Goal: Task Accomplishment & Management: Manage account settings

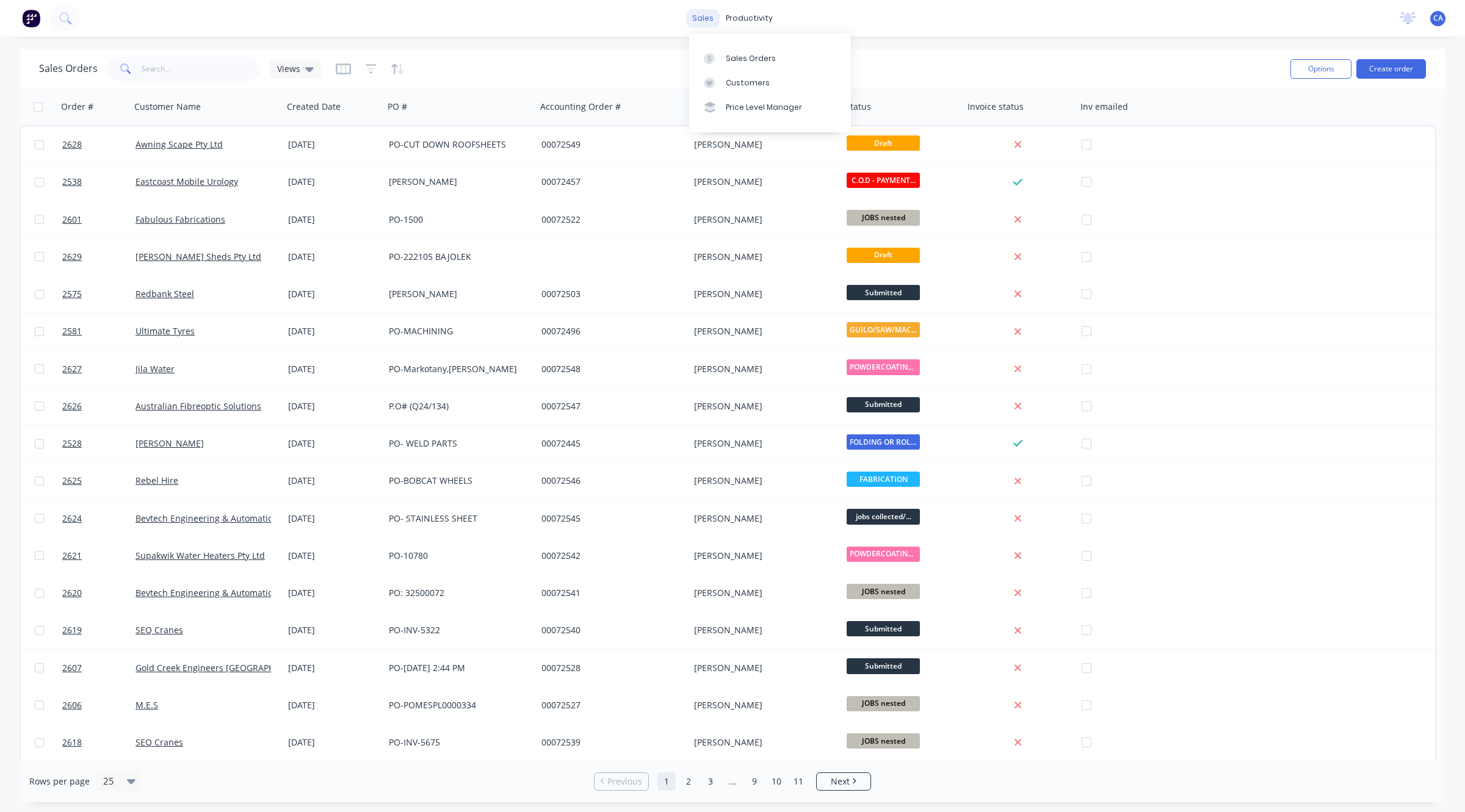
click at [705, 16] on div "sales" at bounding box center [703, 18] width 33 height 19
click at [730, 13] on div "productivity" at bounding box center [749, 18] width 59 height 19
click at [753, 20] on div "productivity" at bounding box center [749, 18] width 59 height 19
click at [768, 61] on div "Workflow" at bounding box center [775, 58] width 37 height 11
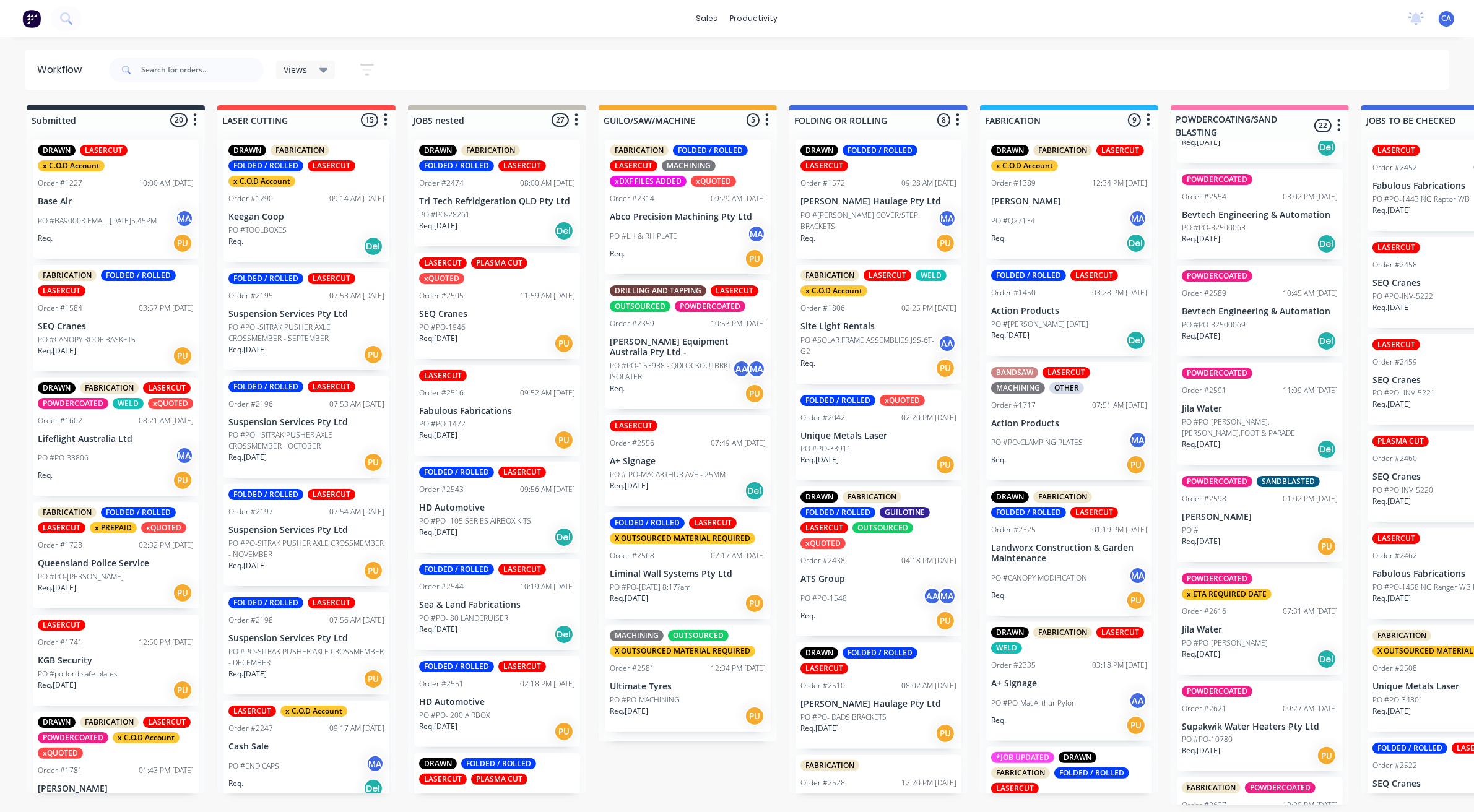
scroll to position [1741, 0]
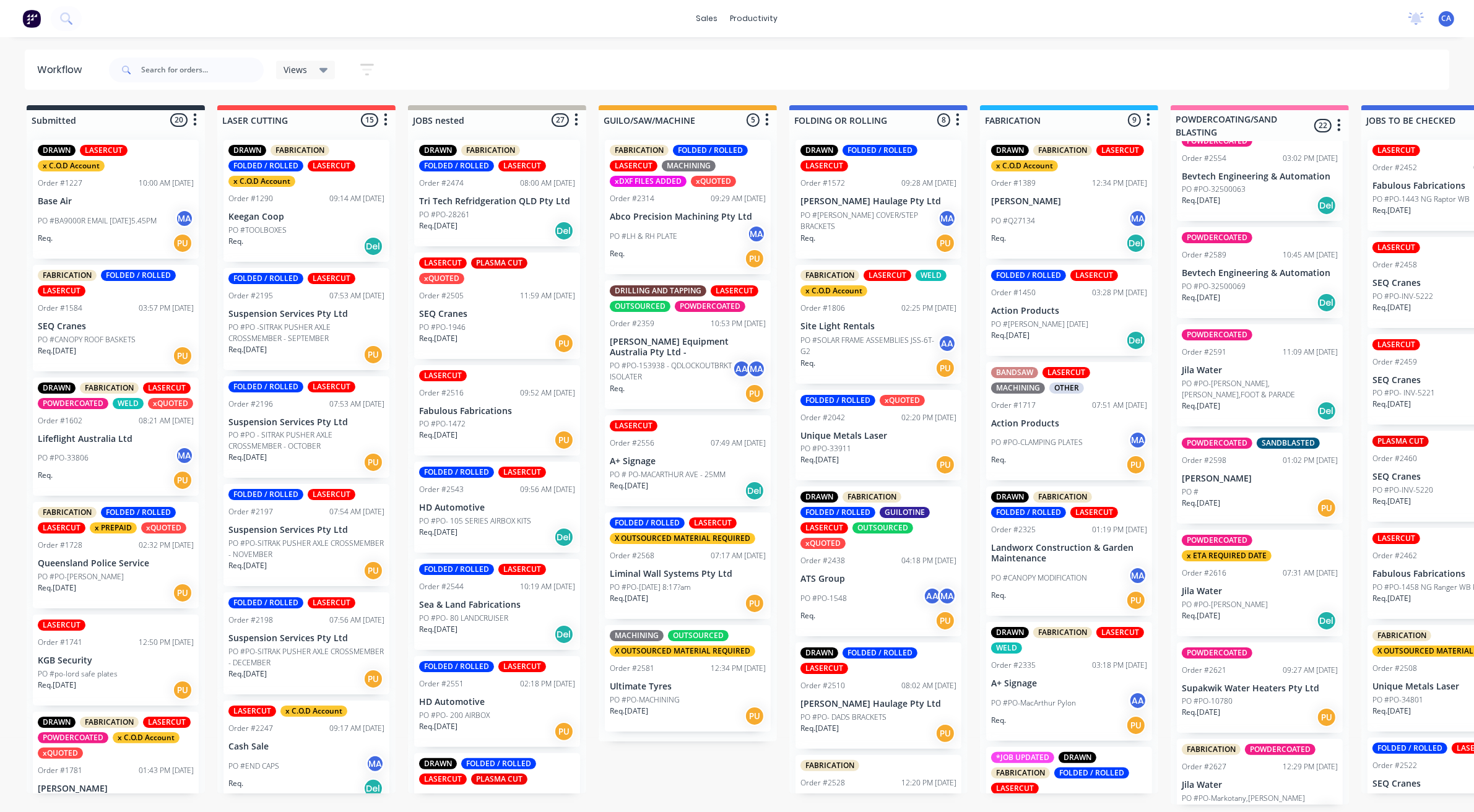
click at [1079, 701] on div "PO #PO-MacArthur Pylon AA" at bounding box center [1069, 703] width 156 height 24
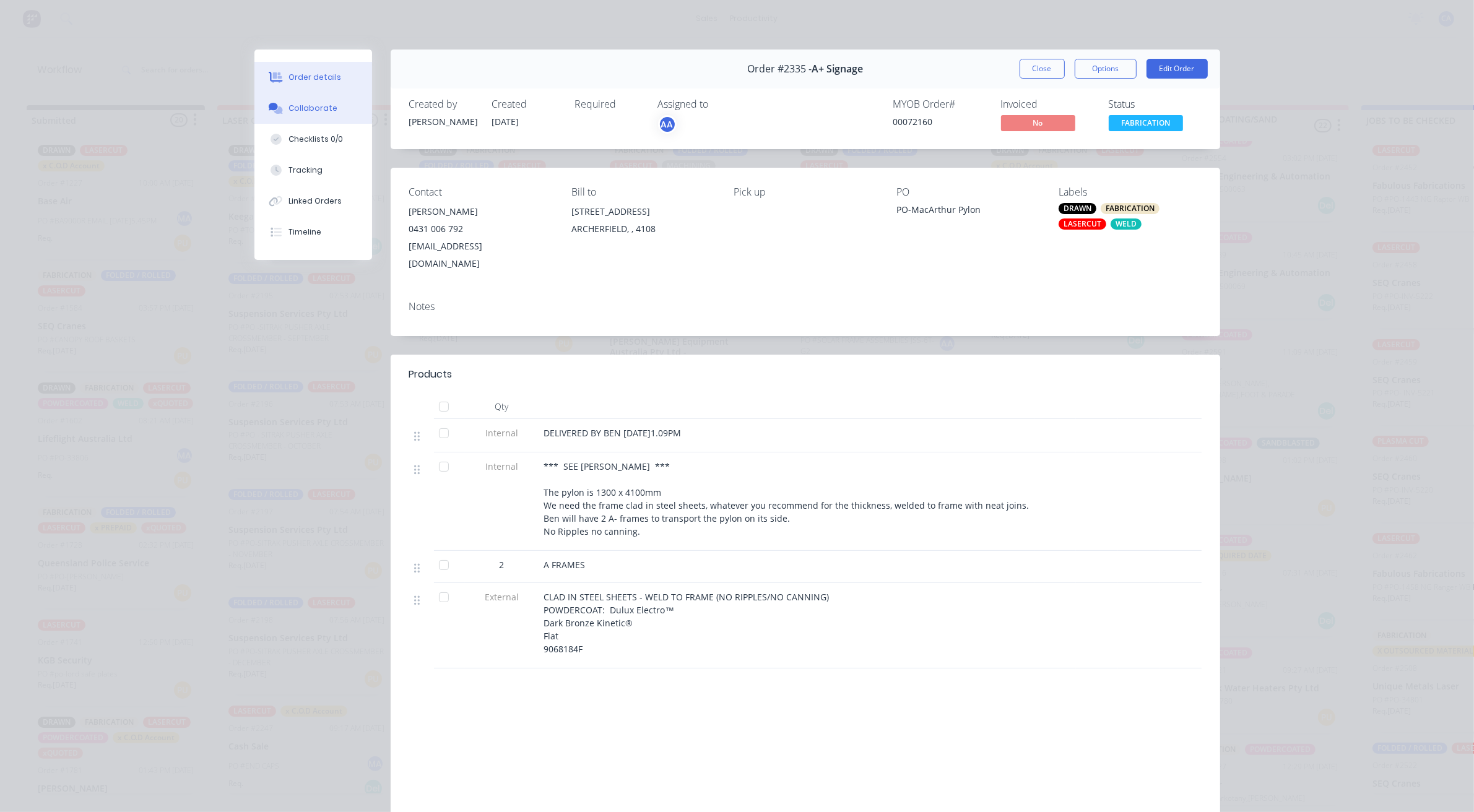
click at [319, 106] on div "Collaborate" at bounding box center [313, 108] width 48 height 11
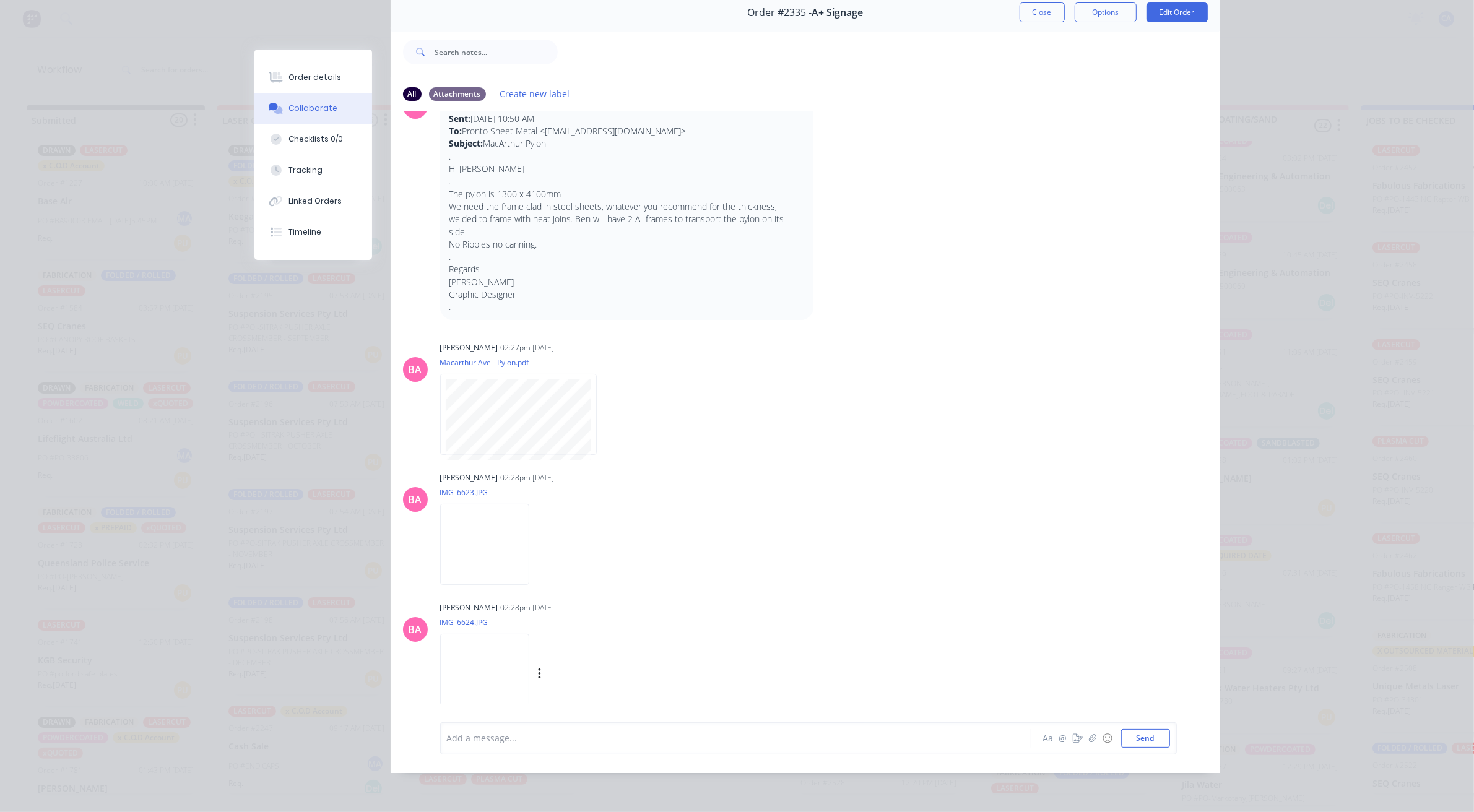
scroll to position [0, 0]
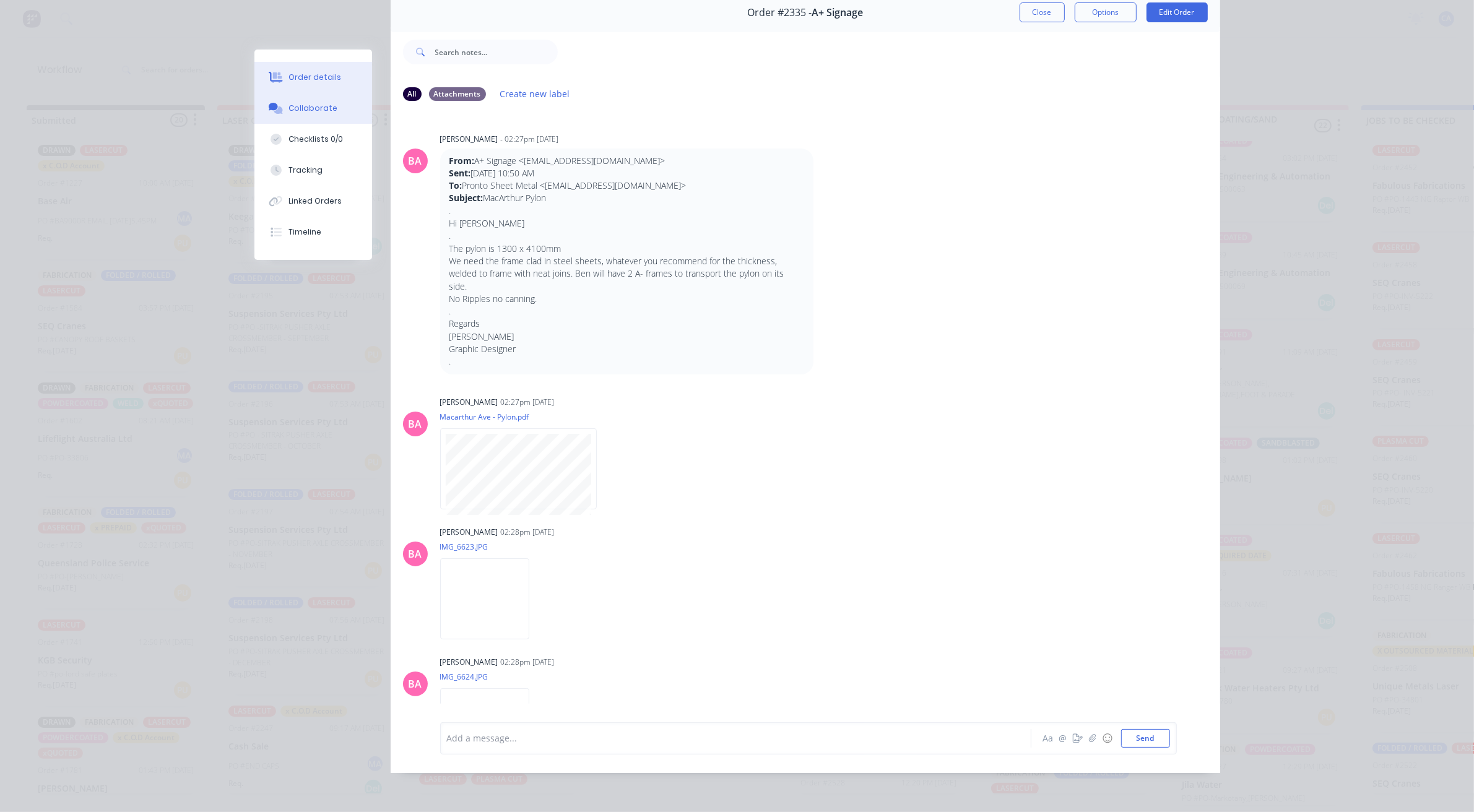
click at [305, 73] on div "Order details" at bounding box center [315, 77] width 52 height 11
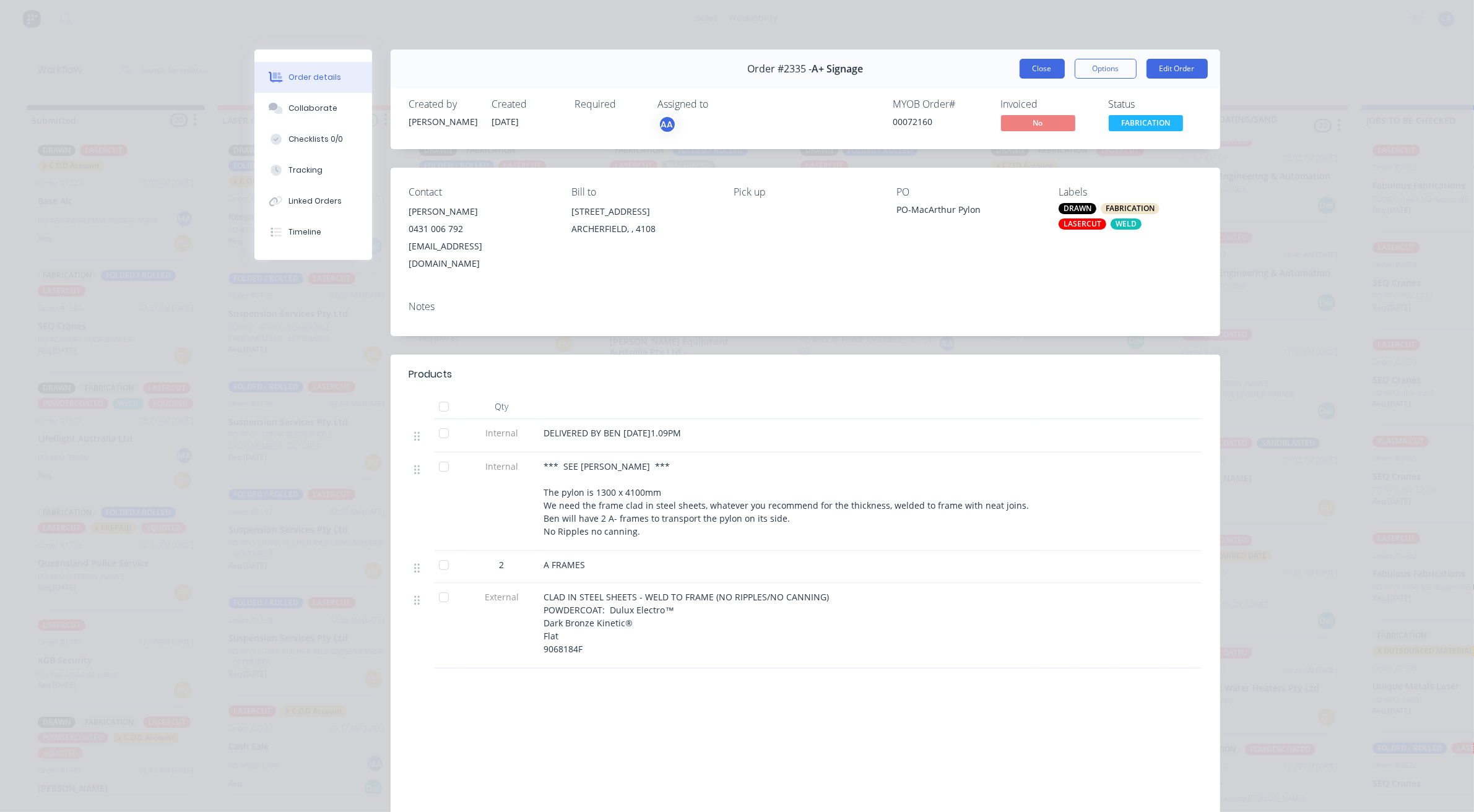
click at [1049, 75] on button "Close" at bounding box center [1043, 68] width 46 height 20
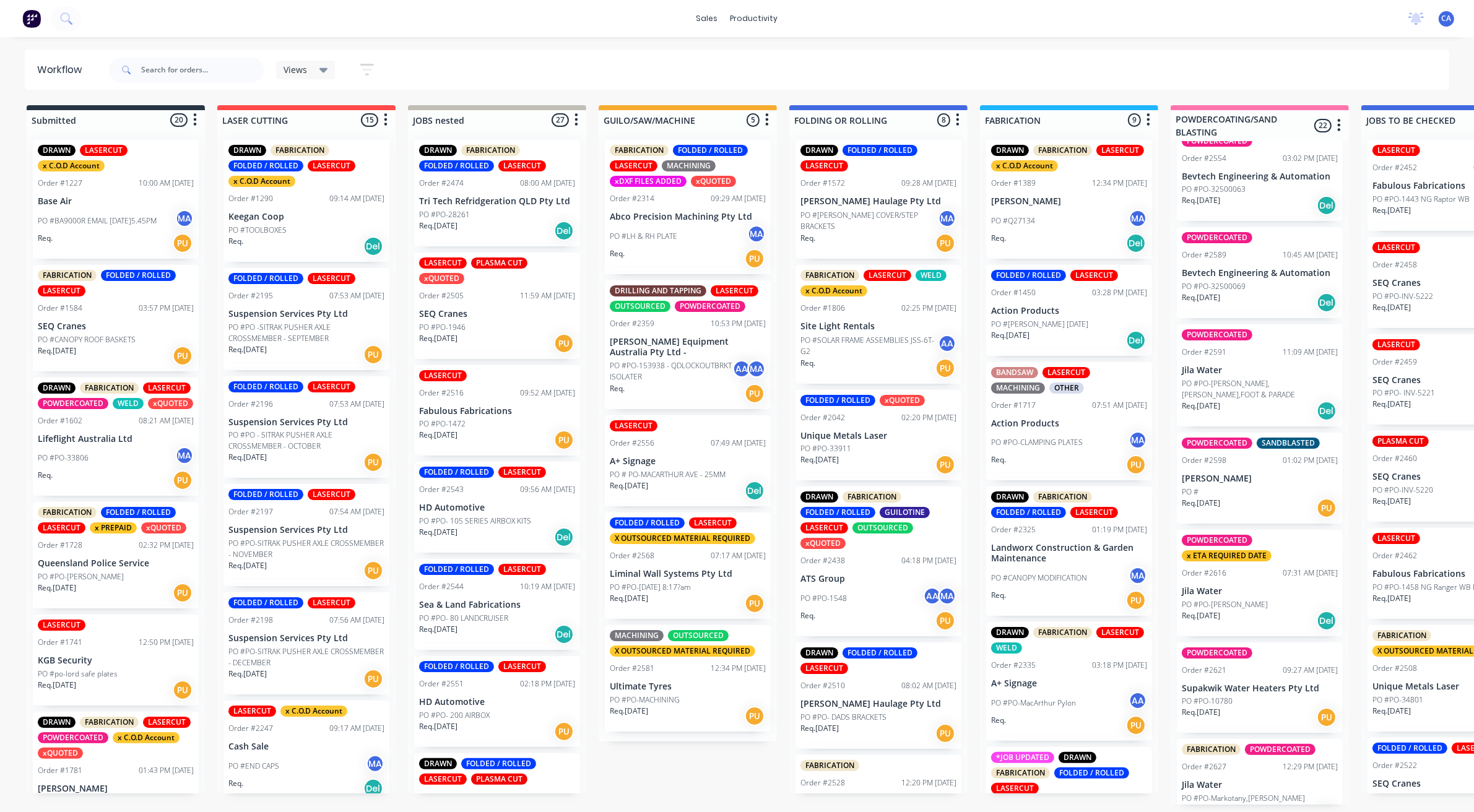
click at [224, 66] on div at bounding box center [186, 70] width 154 height 38
click at [222, 67] on input "text" at bounding box center [203, 69] width 123 height 25
type input "hd"
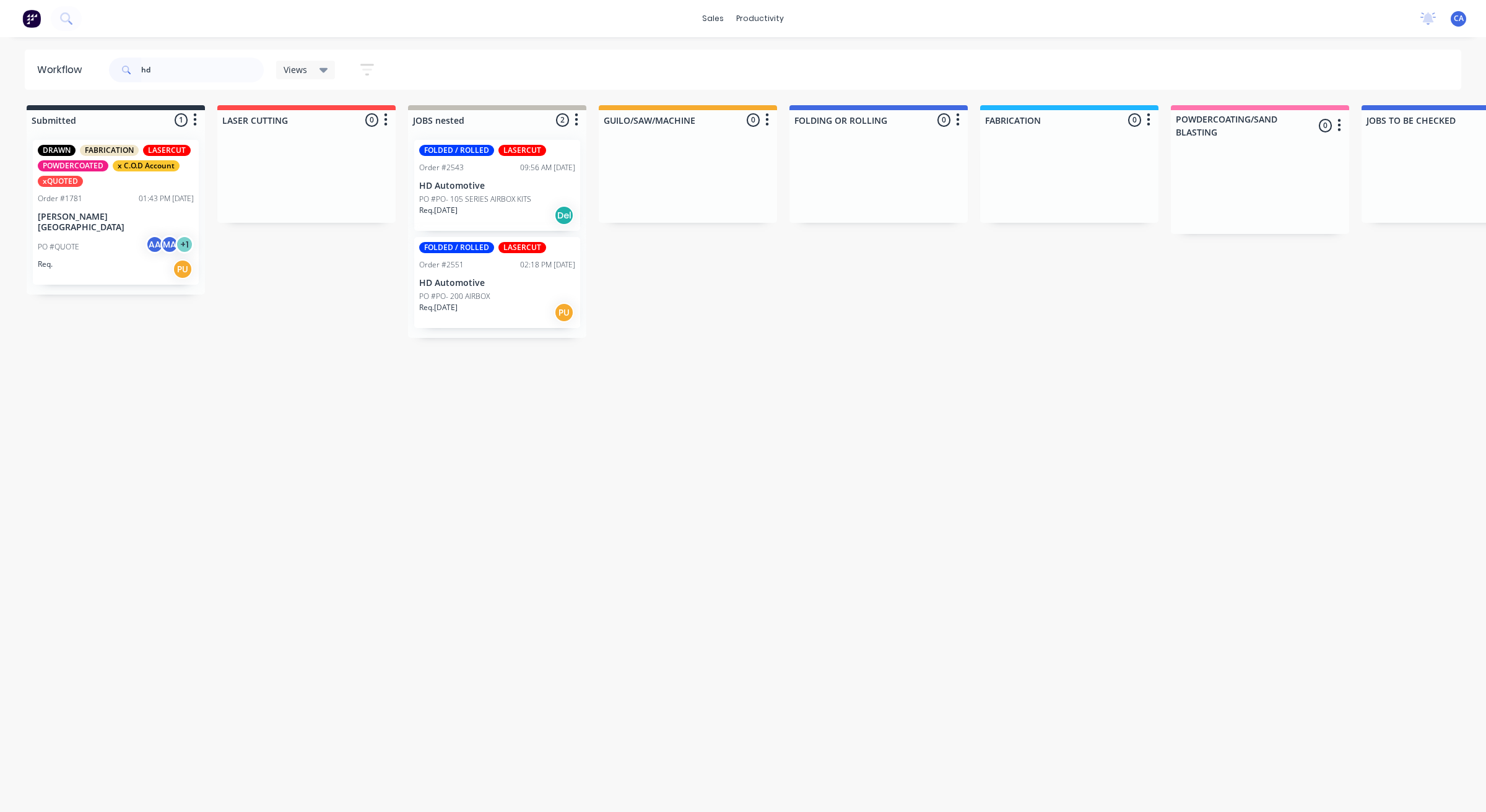
click at [479, 200] on p "PO #PO- 105 SERIES AIRBOX KITS" at bounding box center [475, 199] width 112 height 11
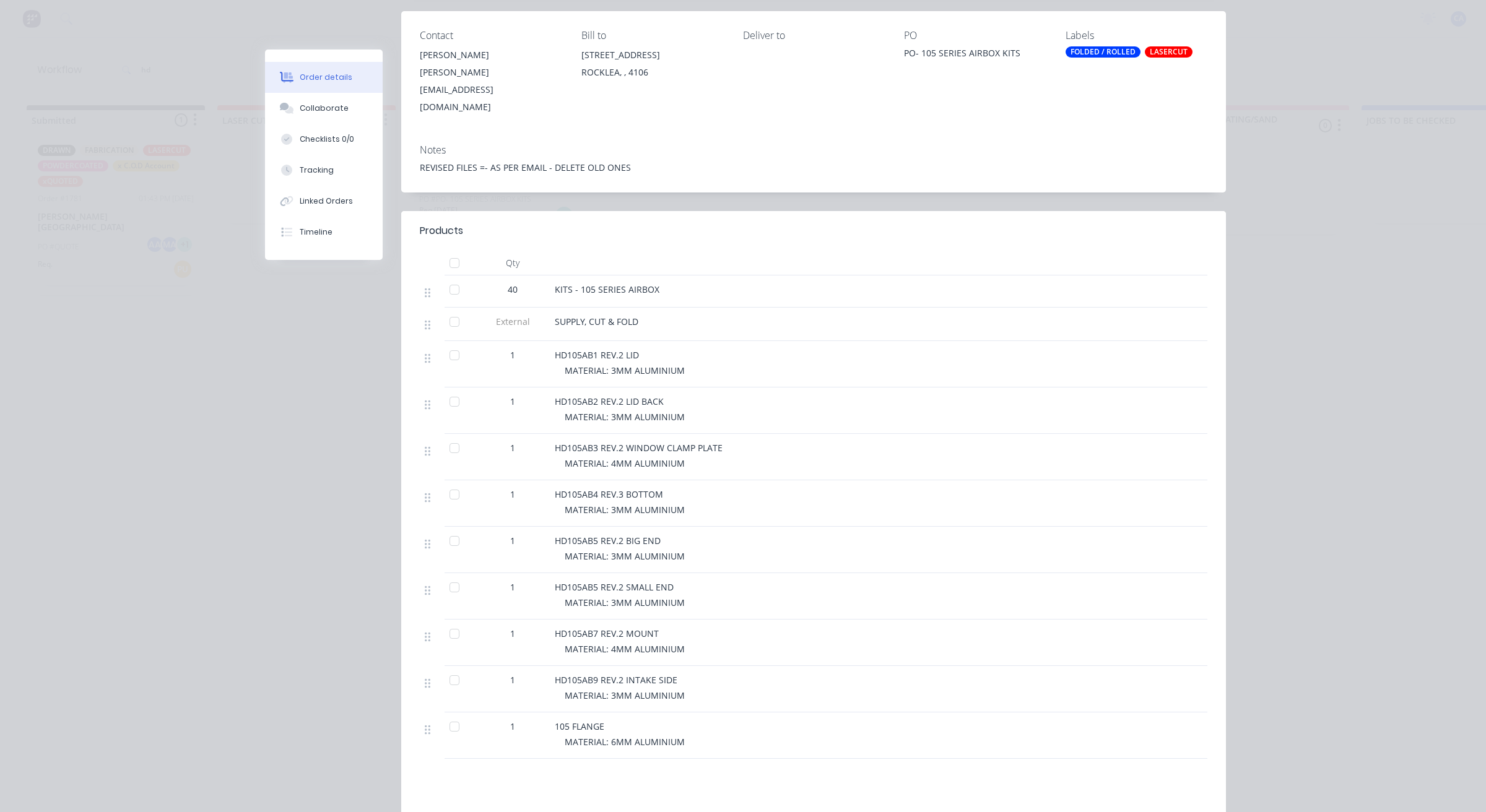
scroll to position [335, 0]
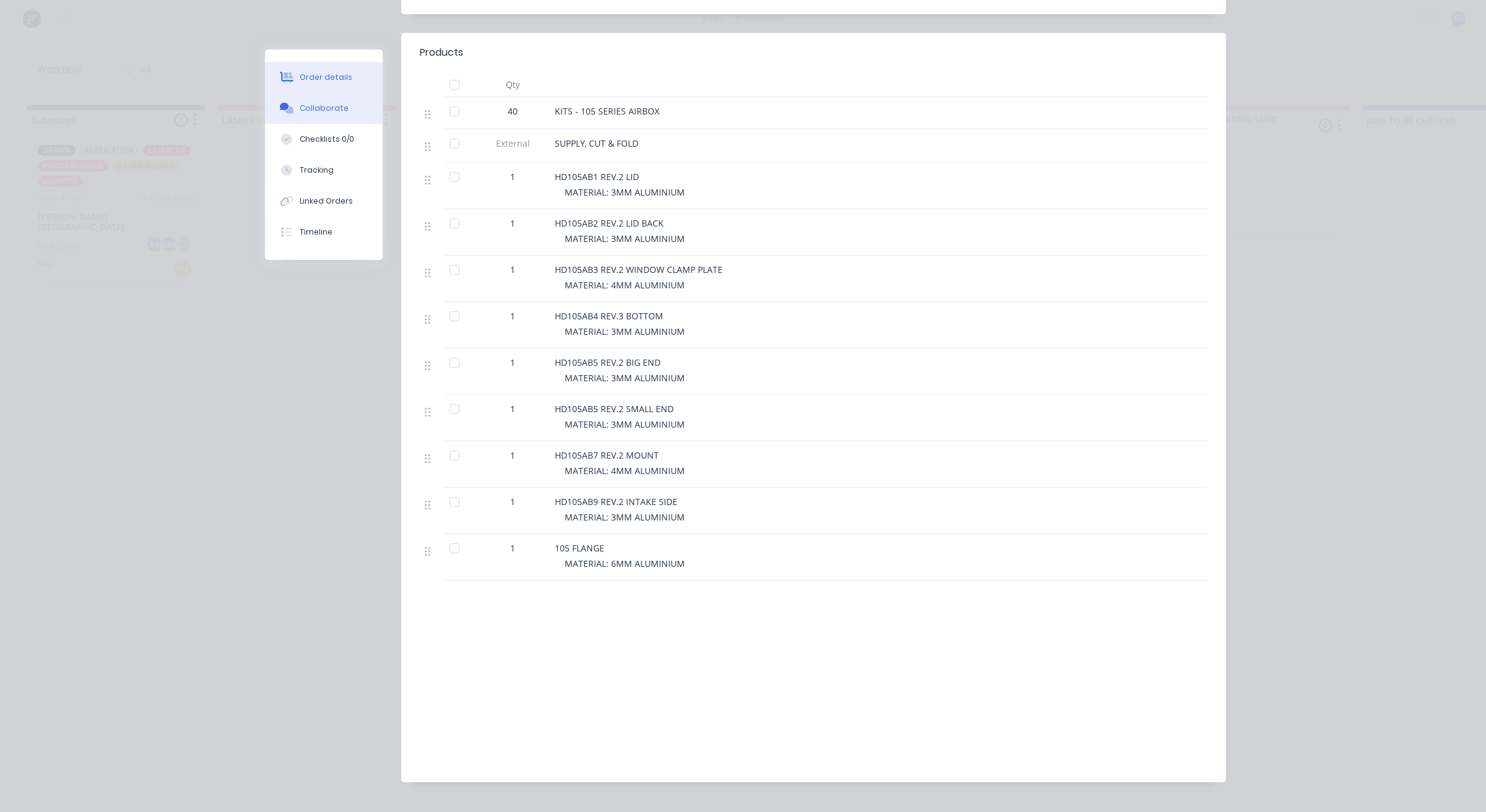
click at [327, 109] on div "Collaborate" at bounding box center [324, 108] width 48 height 11
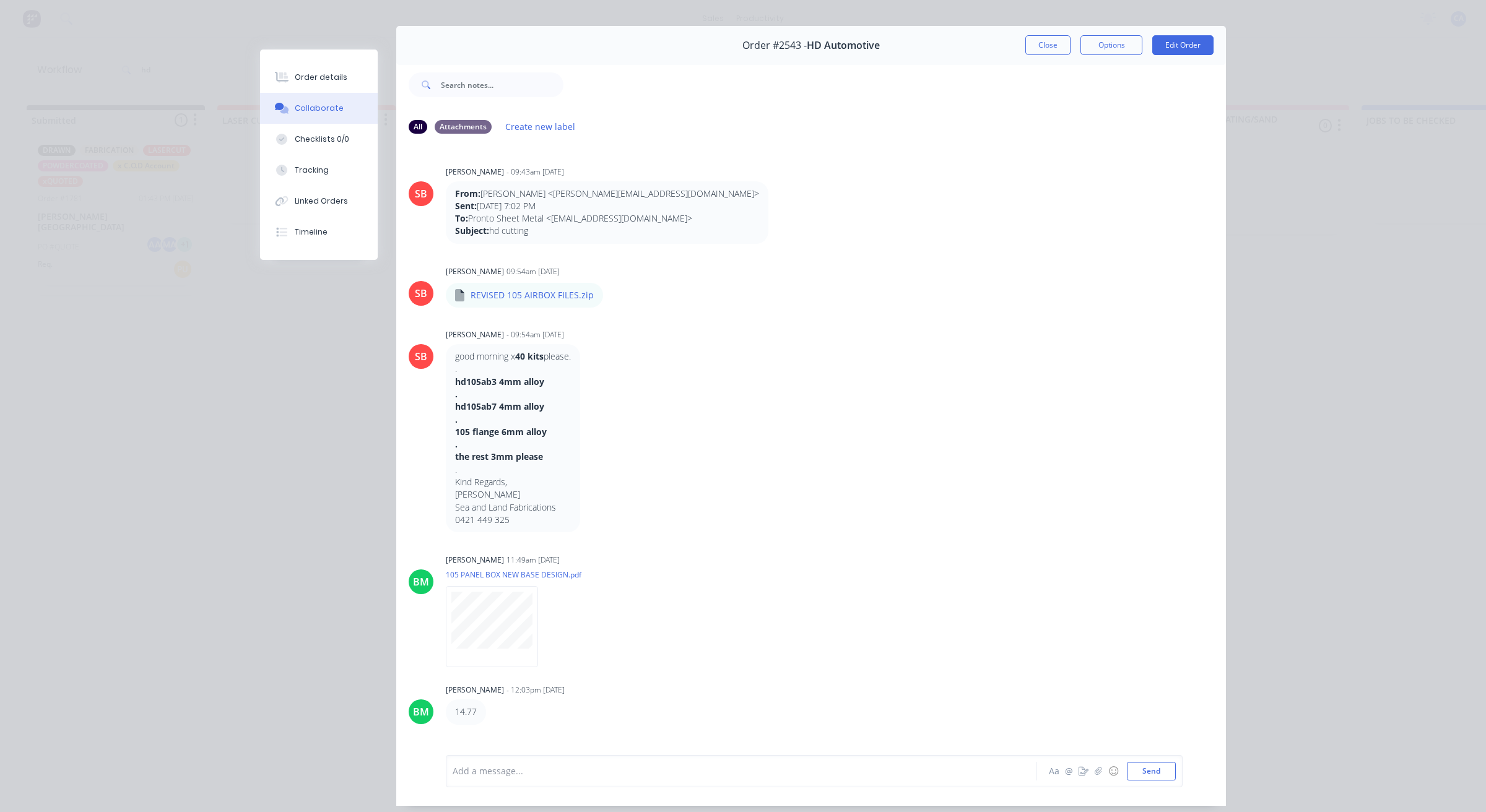
scroll to position [0, 0]
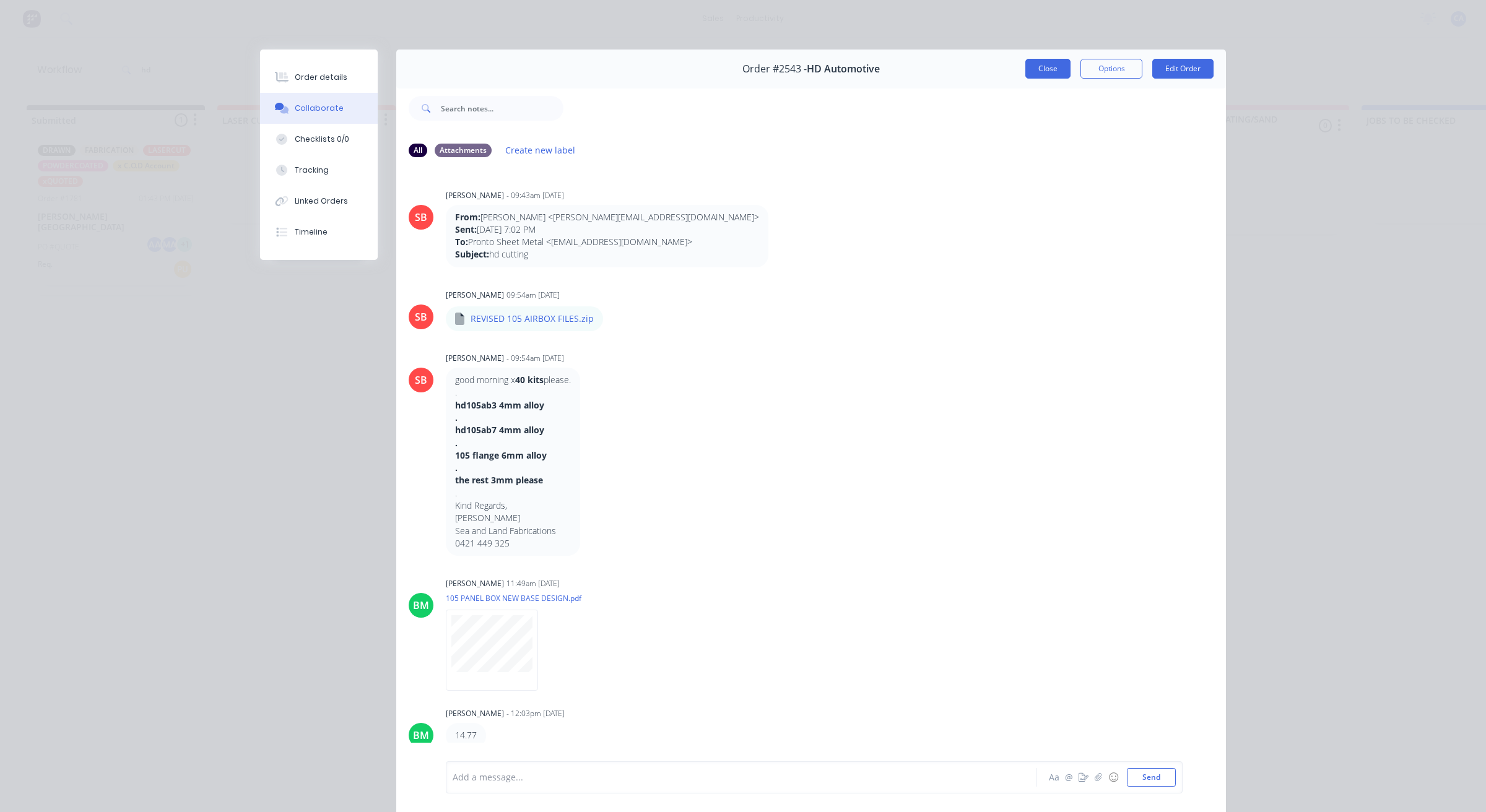
click at [1039, 74] on button "Close" at bounding box center [1049, 68] width 46 height 20
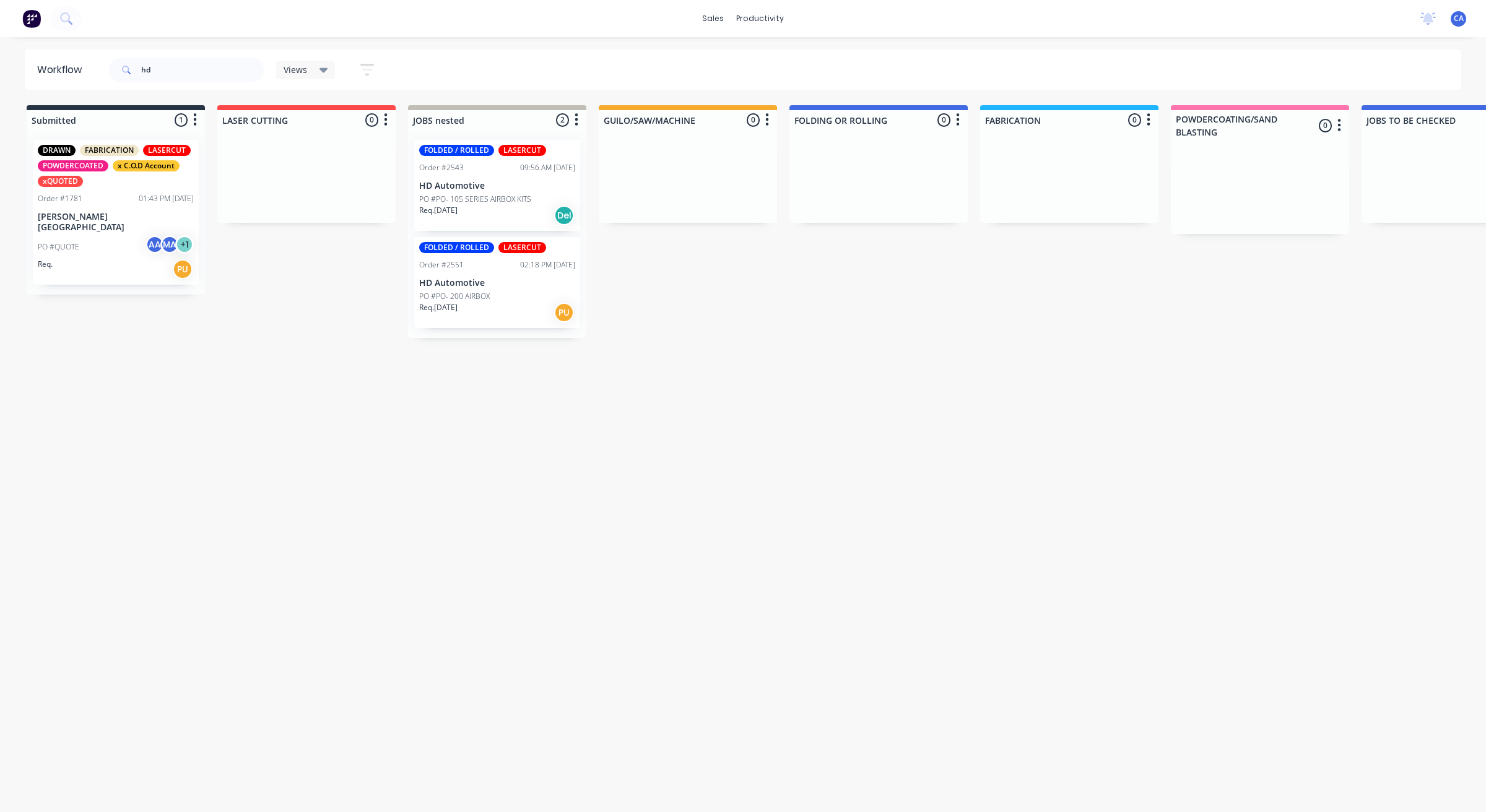
click at [473, 302] on div "Req. [DATE] PU" at bounding box center [498, 312] width 156 height 21
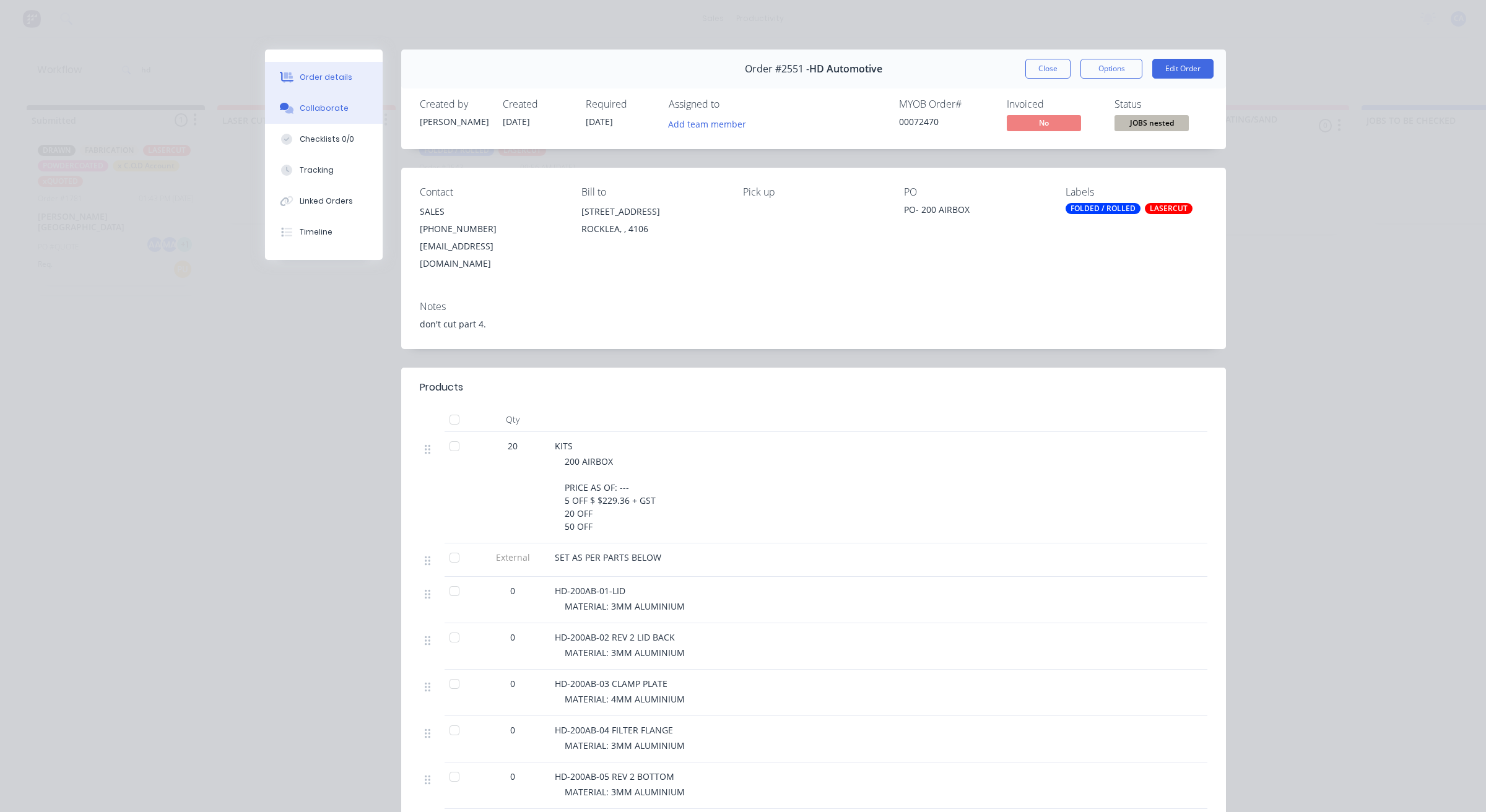
click at [339, 115] on button "Collaborate" at bounding box center [324, 108] width 118 height 31
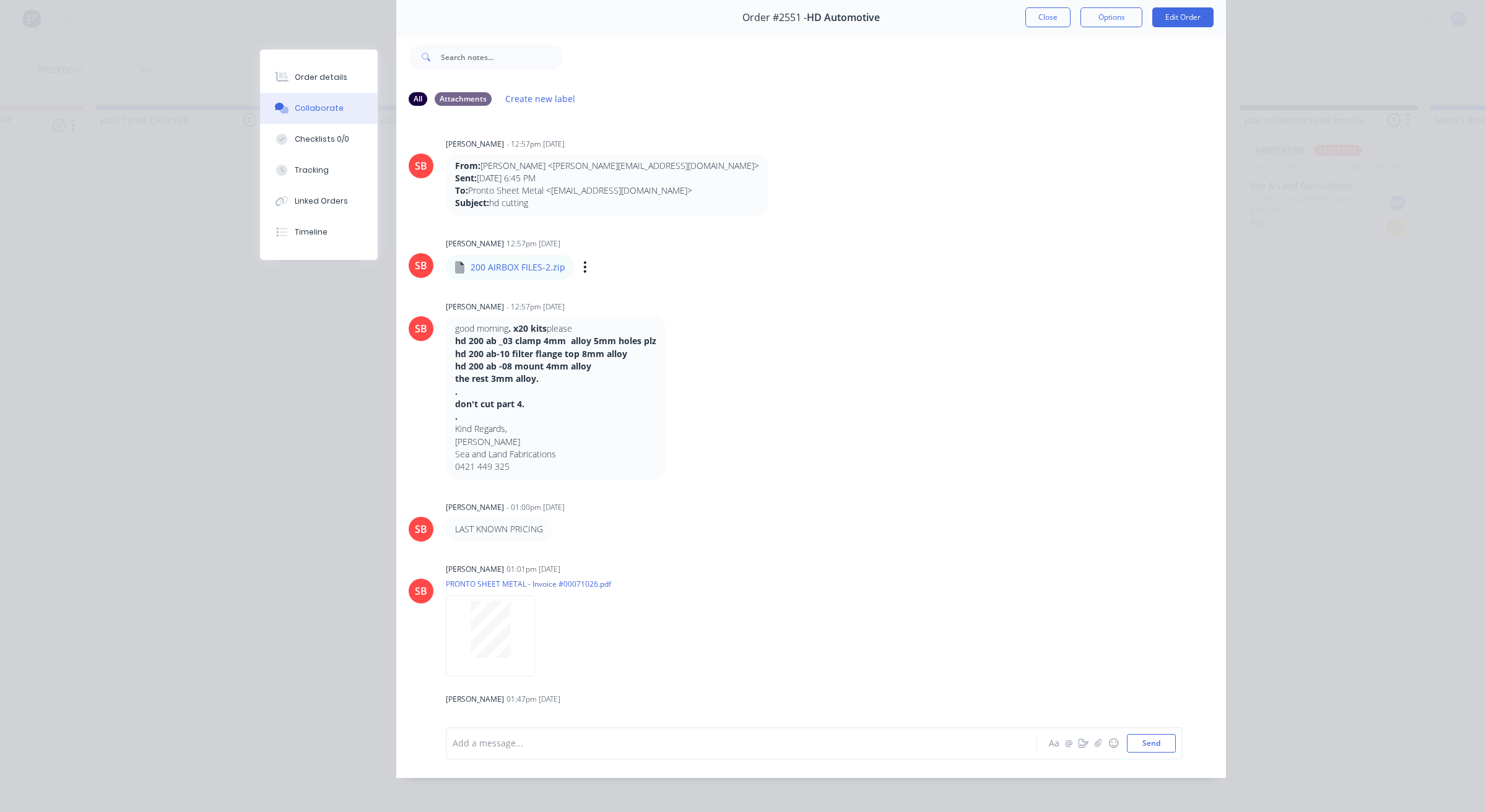
scroll to position [0, 2195]
click at [1043, 14] on button "Close" at bounding box center [1049, 18] width 46 height 20
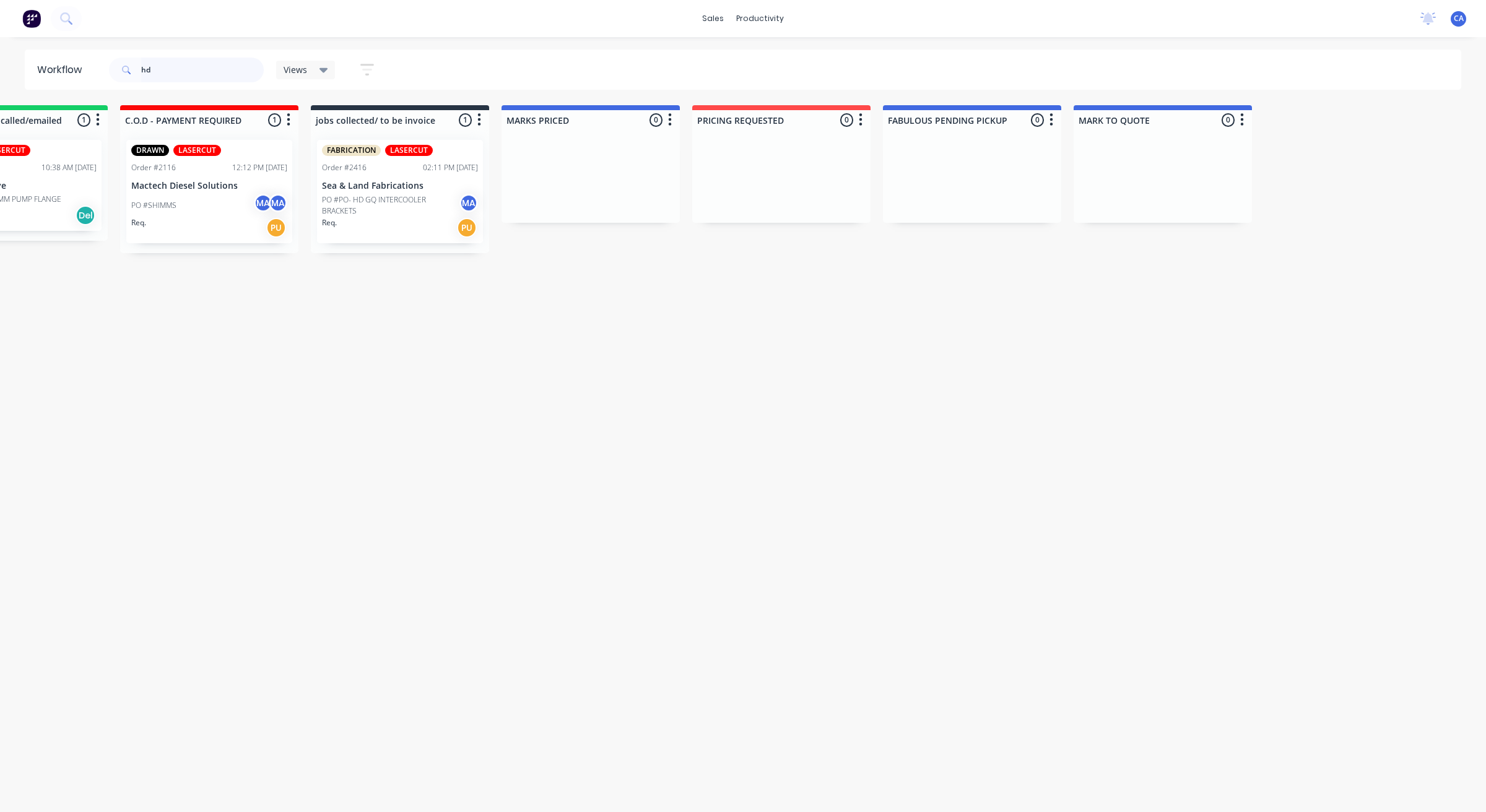
scroll to position [0, 895]
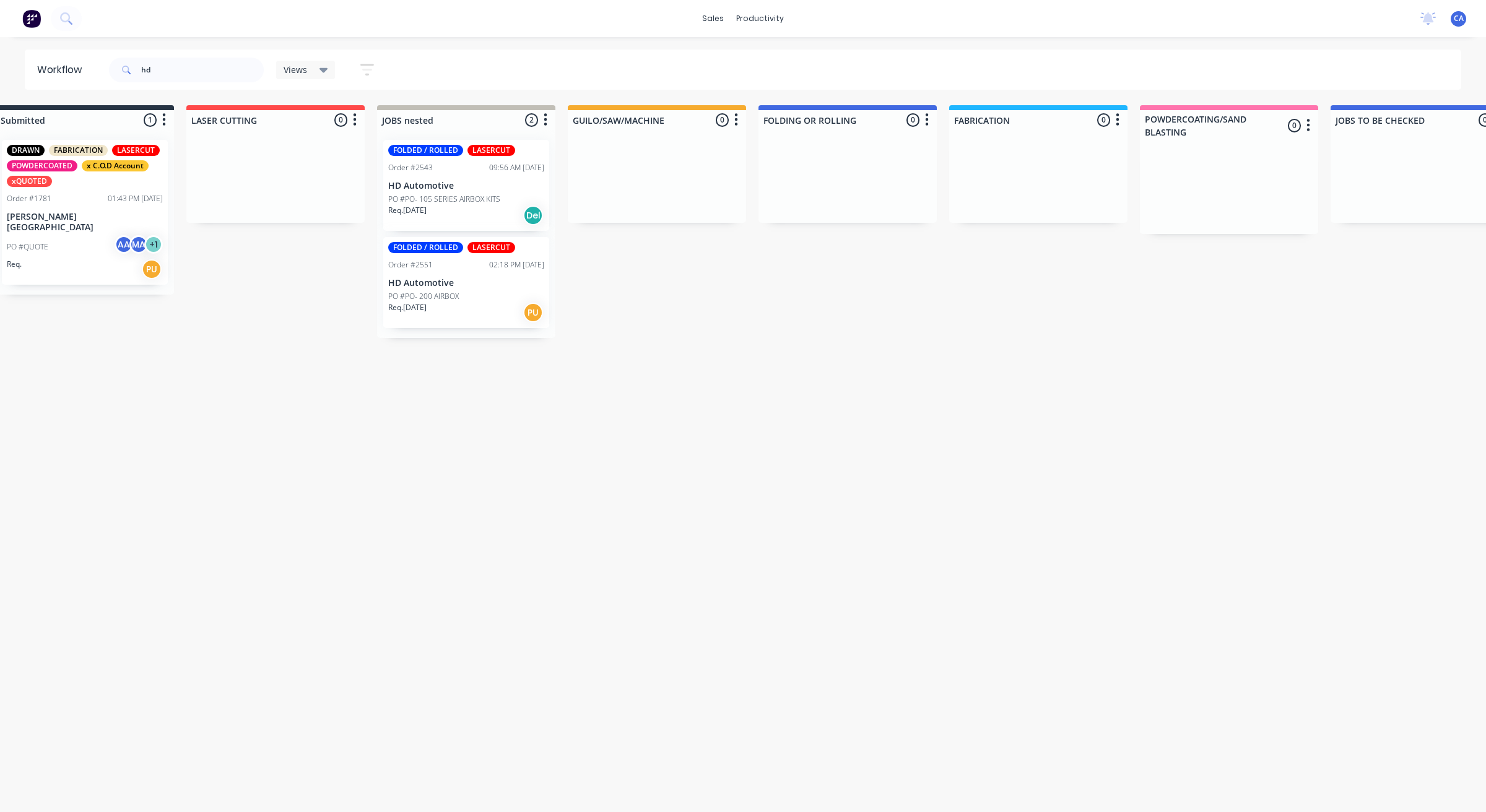
scroll to position [0, 29]
click at [441, 211] on div "Req. [DATE] Del" at bounding box center [469, 215] width 156 height 21
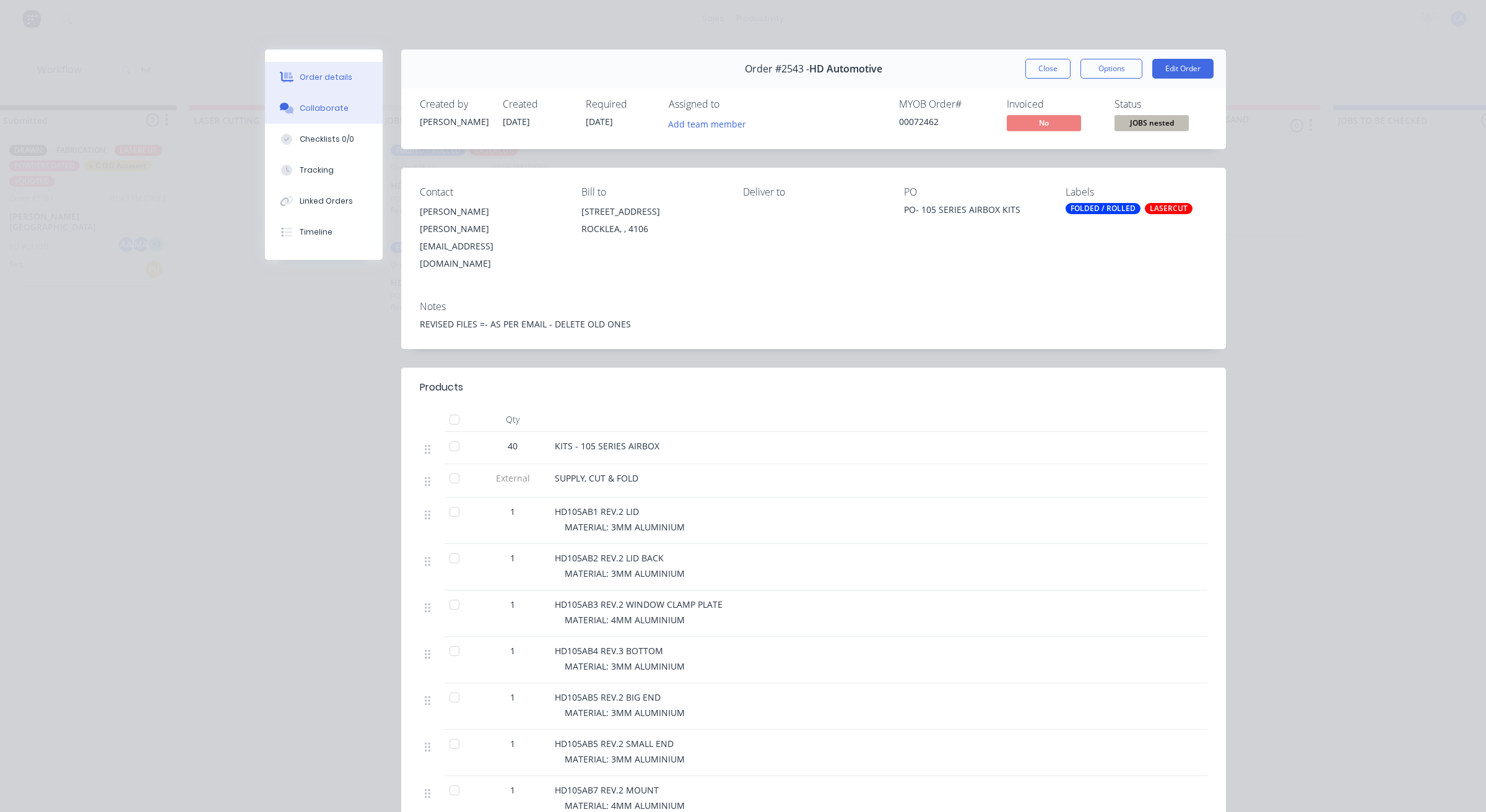
click at [310, 104] on div "Collaborate" at bounding box center [324, 108] width 48 height 11
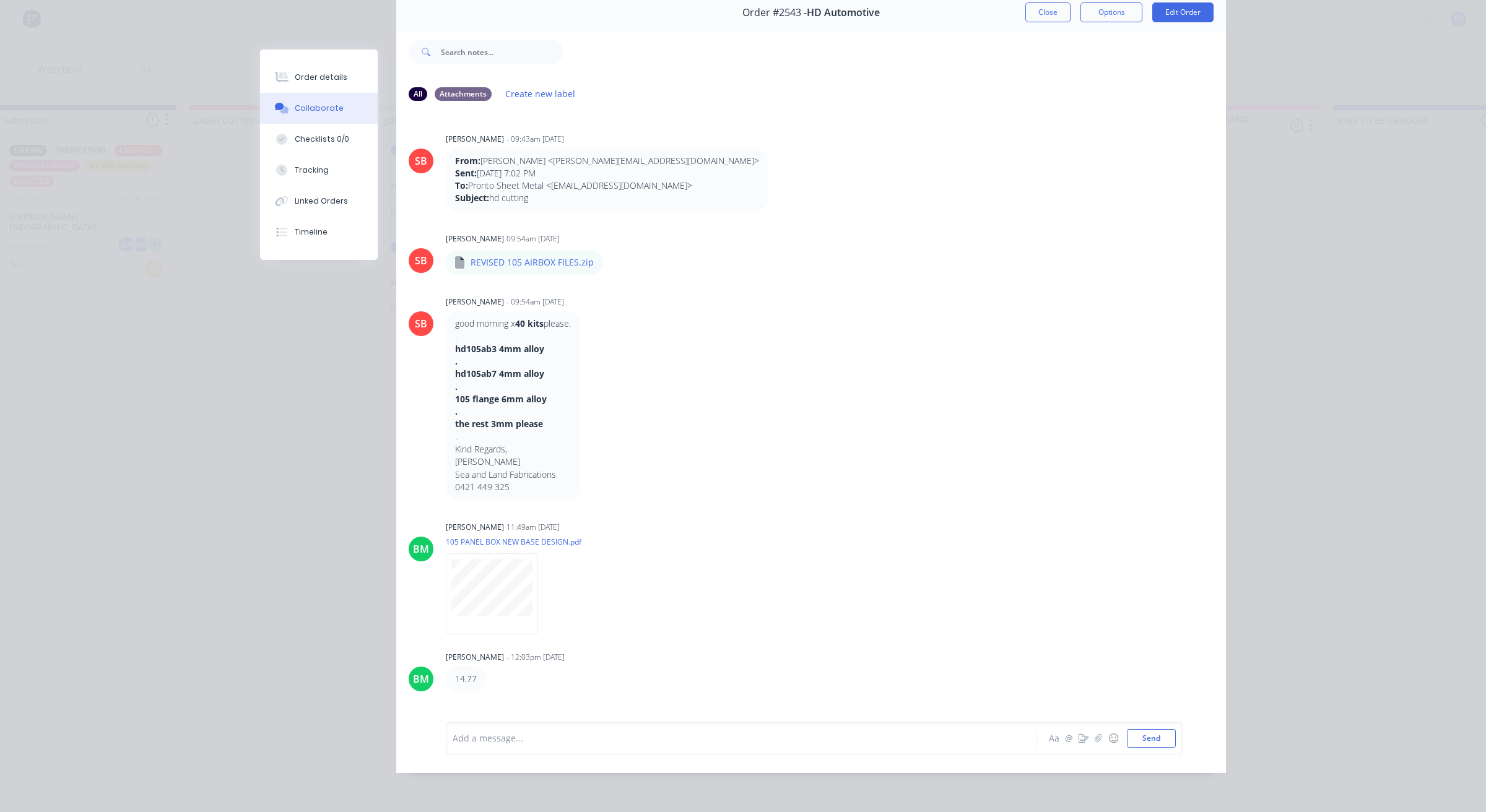
scroll to position [51, 0]
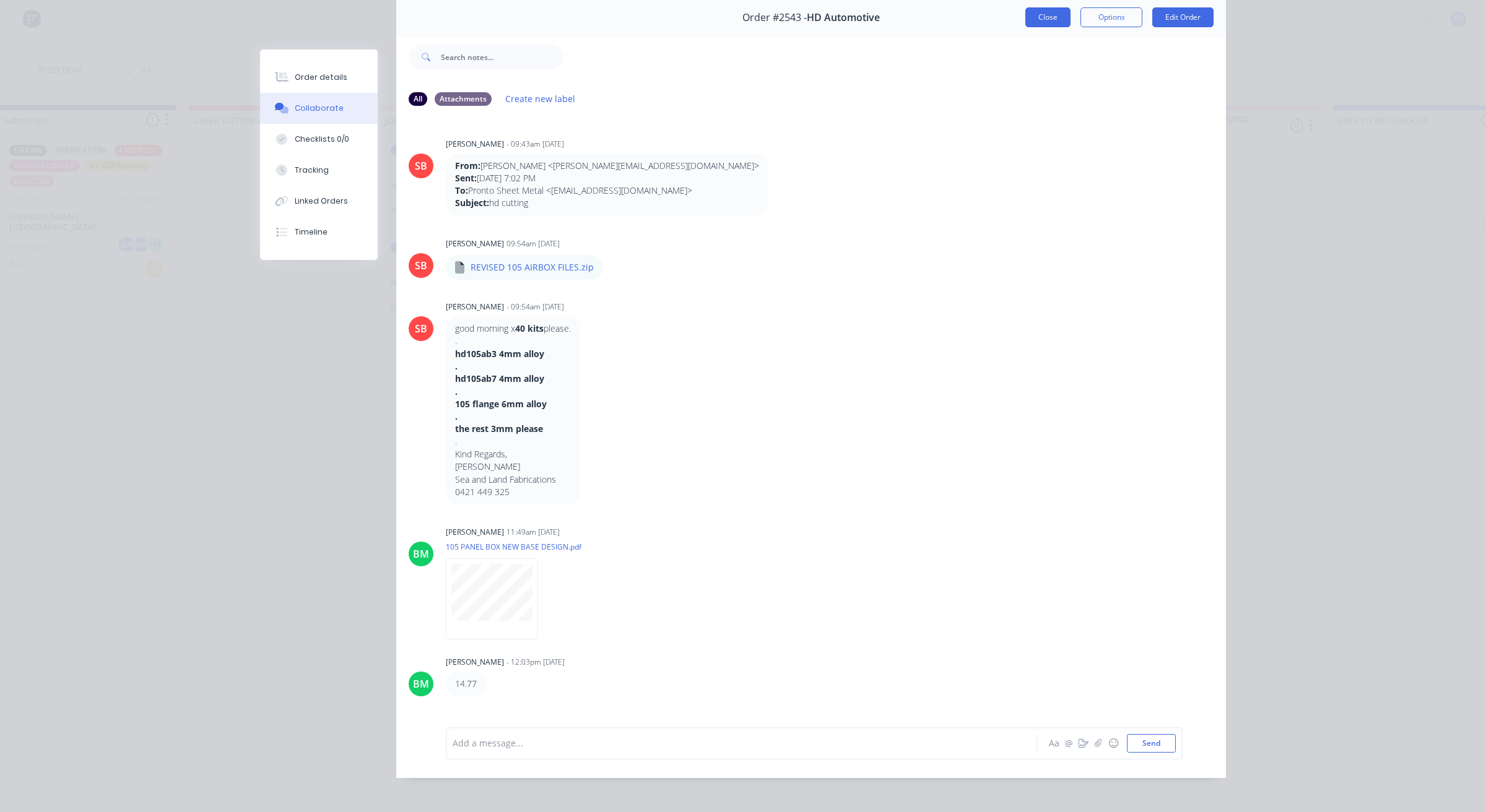
click at [1043, 21] on button "Close" at bounding box center [1049, 18] width 46 height 20
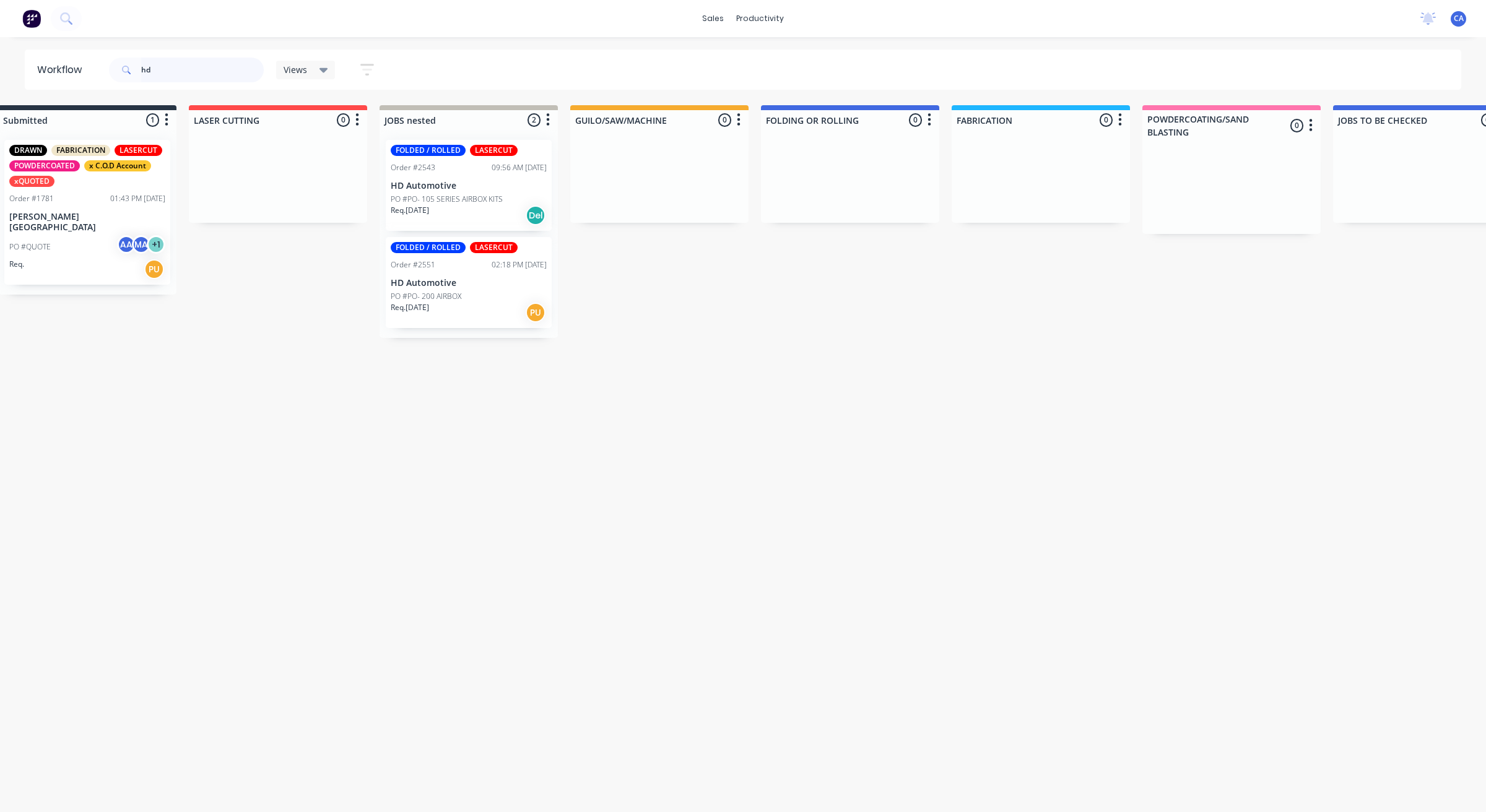
drag, startPoint x: 211, startPoint y: 68, endPoint x: 66, endPoint y: 76, distance: 145.2
click at [180, 72] on input "hd" at bounding box center [203, 69] width 123 height 25
drag, startPoint x: 181, startPoint y: 65, endPoint x: 53, endPoint y: 69, distance: 128.1
click at [72, 68] on header "Workflow hd Views Save new view None (Default) edit Show/Hide statuses Show lin…" at bounding box center [743, 69] width 1438 height 41
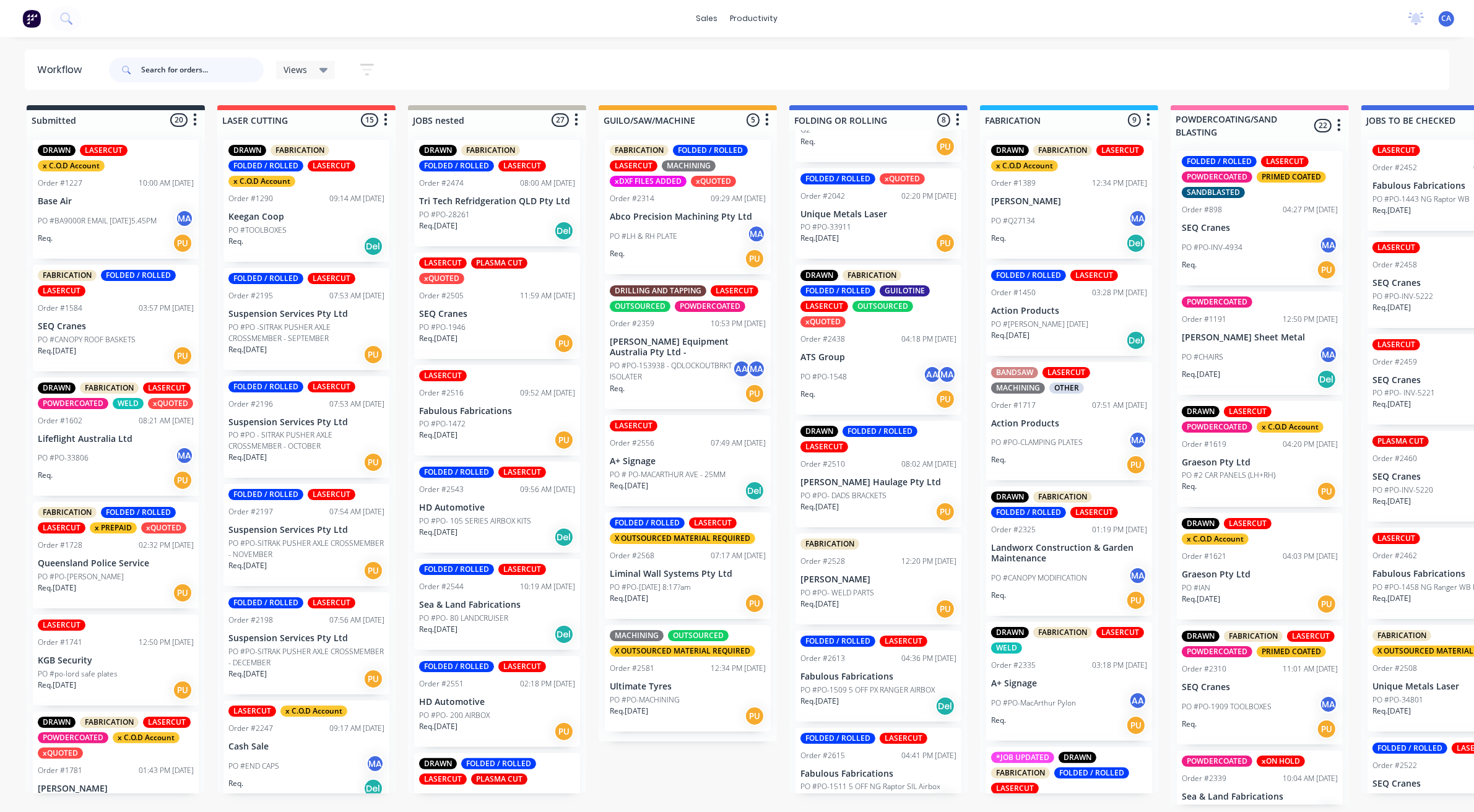
scroll to position [232, 0]
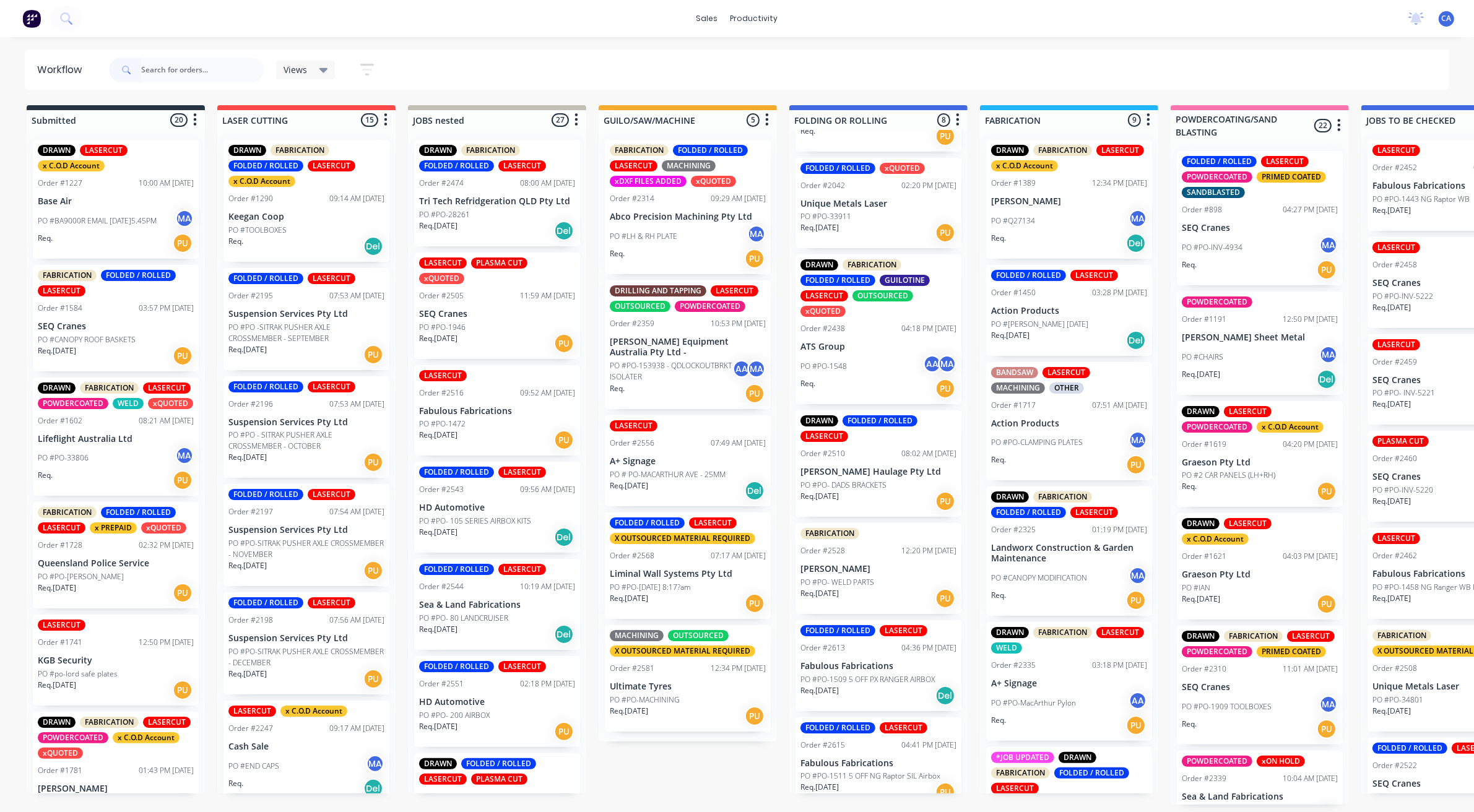
click at [869, 570] on p "[PERSON_NAME]" at bounding box center [878, 569] width 156 height 11
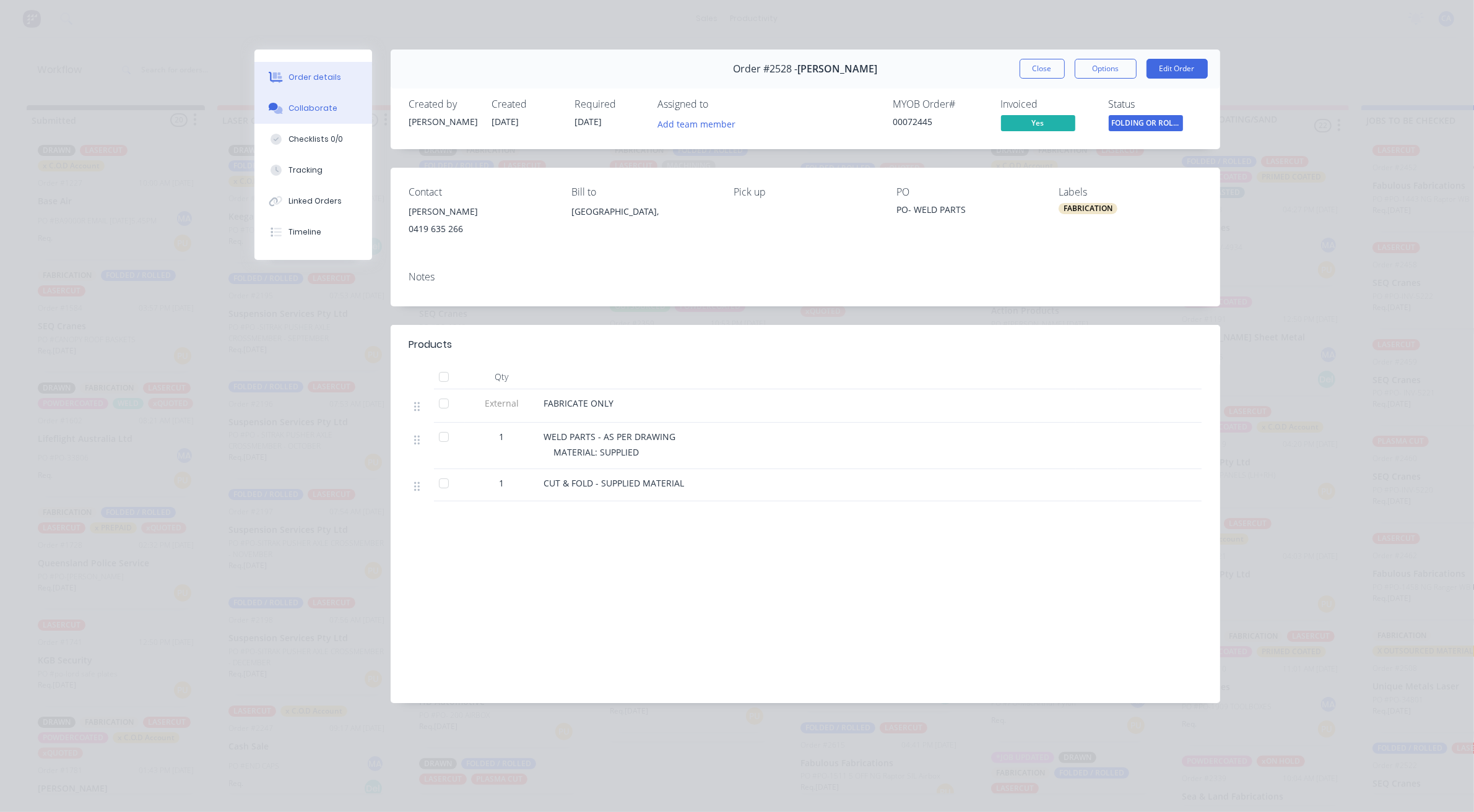
click at [343, 110] on button "Collaborate" at bounding box center [313, 108] width 118 height 31
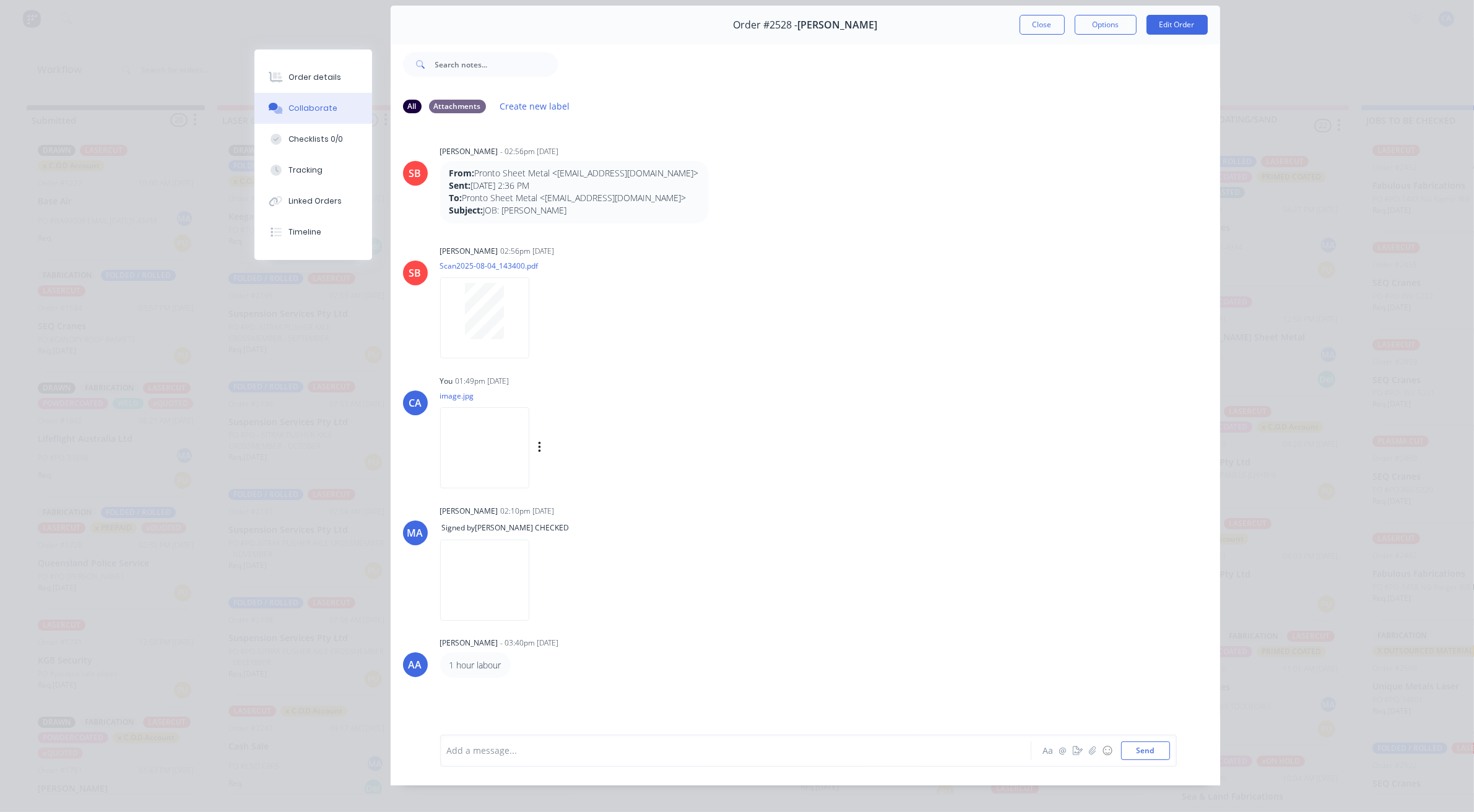
click at [500, 496] on div "SB [PERSON_NAME] - 02:56pm [DATE] From: Pronto Sheet Metal <[EMAIL_ADDRESS][DOM…" at bounding box center [805, 419] width 830 height 592
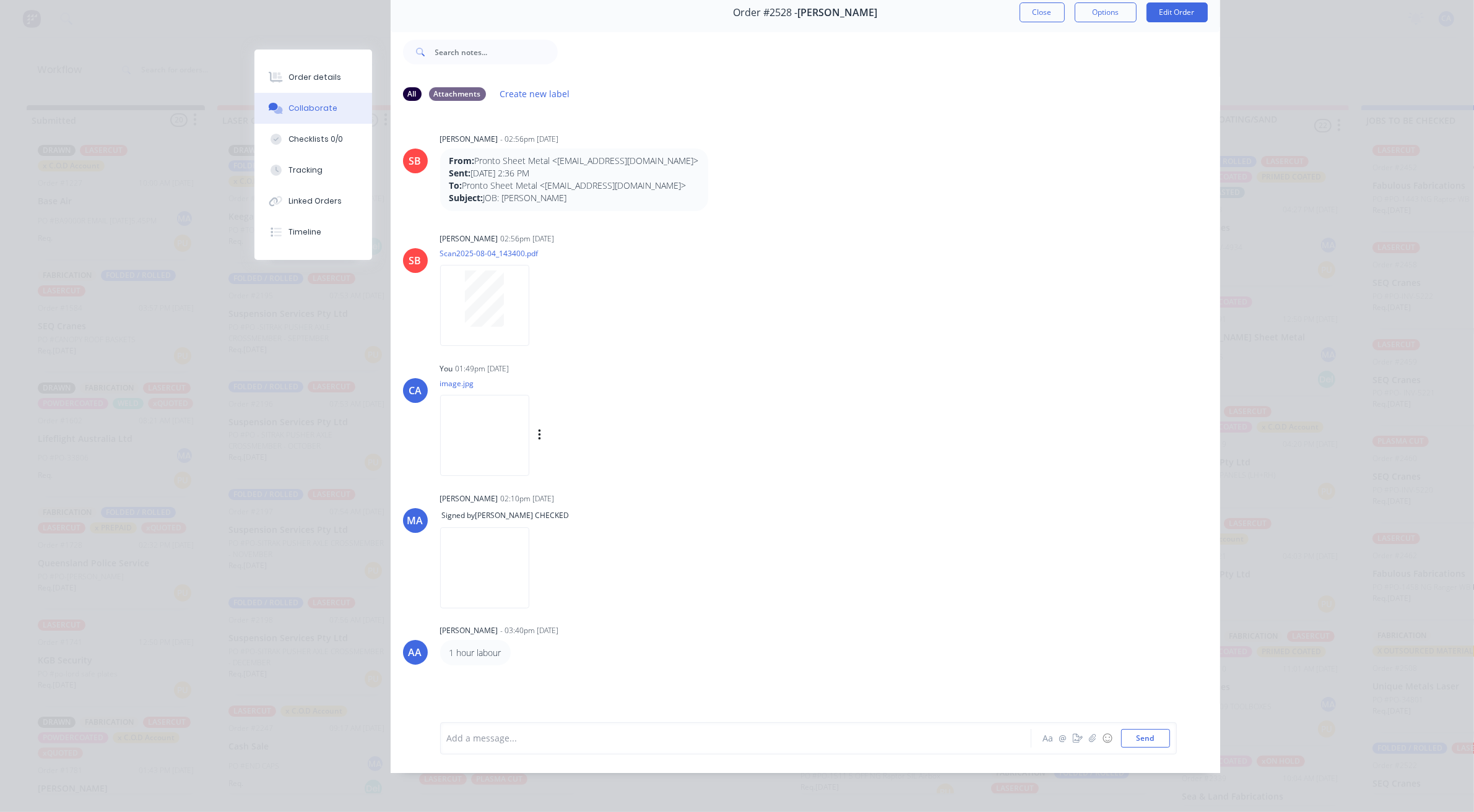
click at [478, 421] on img at bounding box center [485, 435] width 89 height 81
click at [325, 79] on div "Order details" at bounding box center [315, 77] width 52 height 11
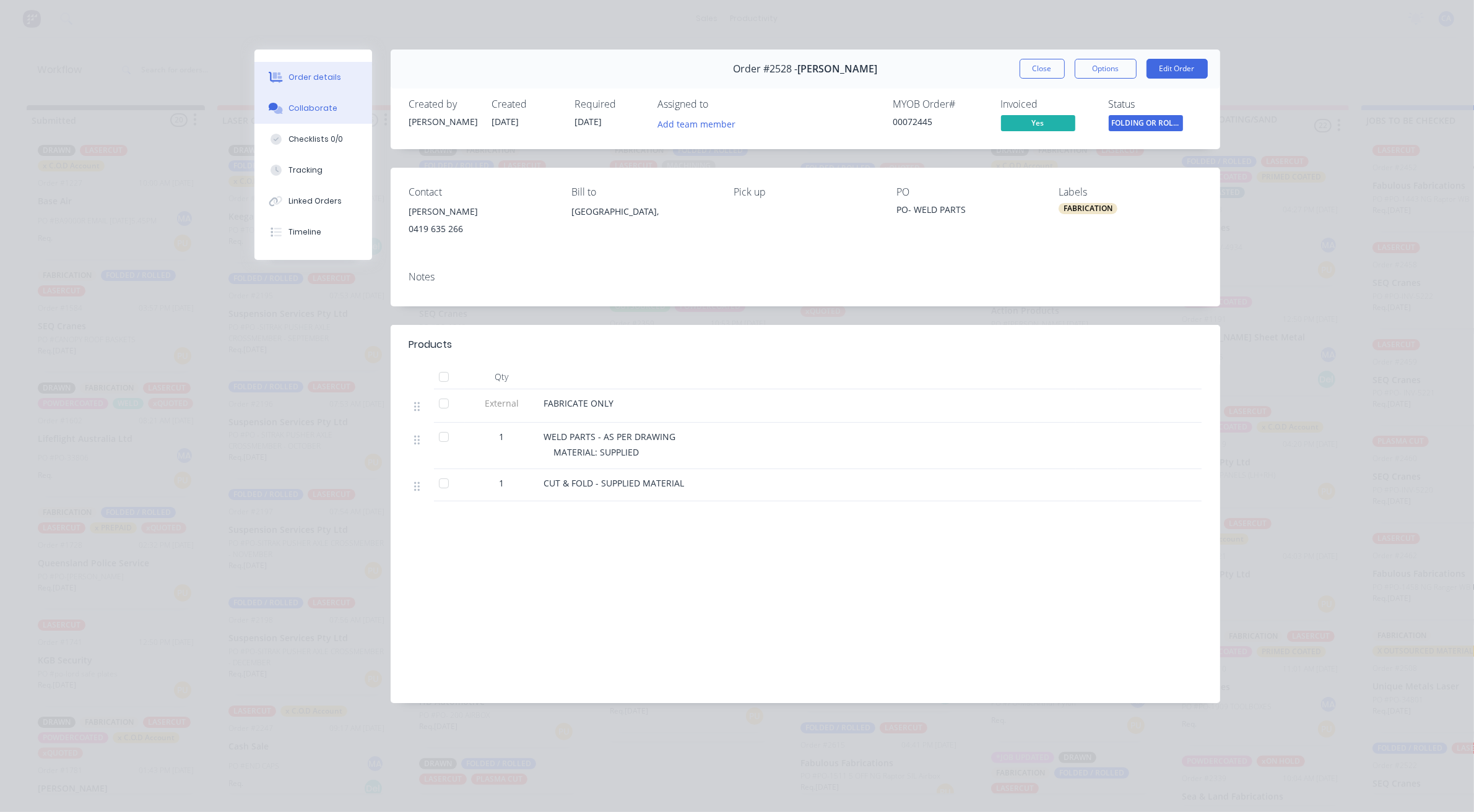
scroll to position [0, 0]
click at [332, 164] on button "Tracking" at bounding box center [313, 169] width 118 height 31
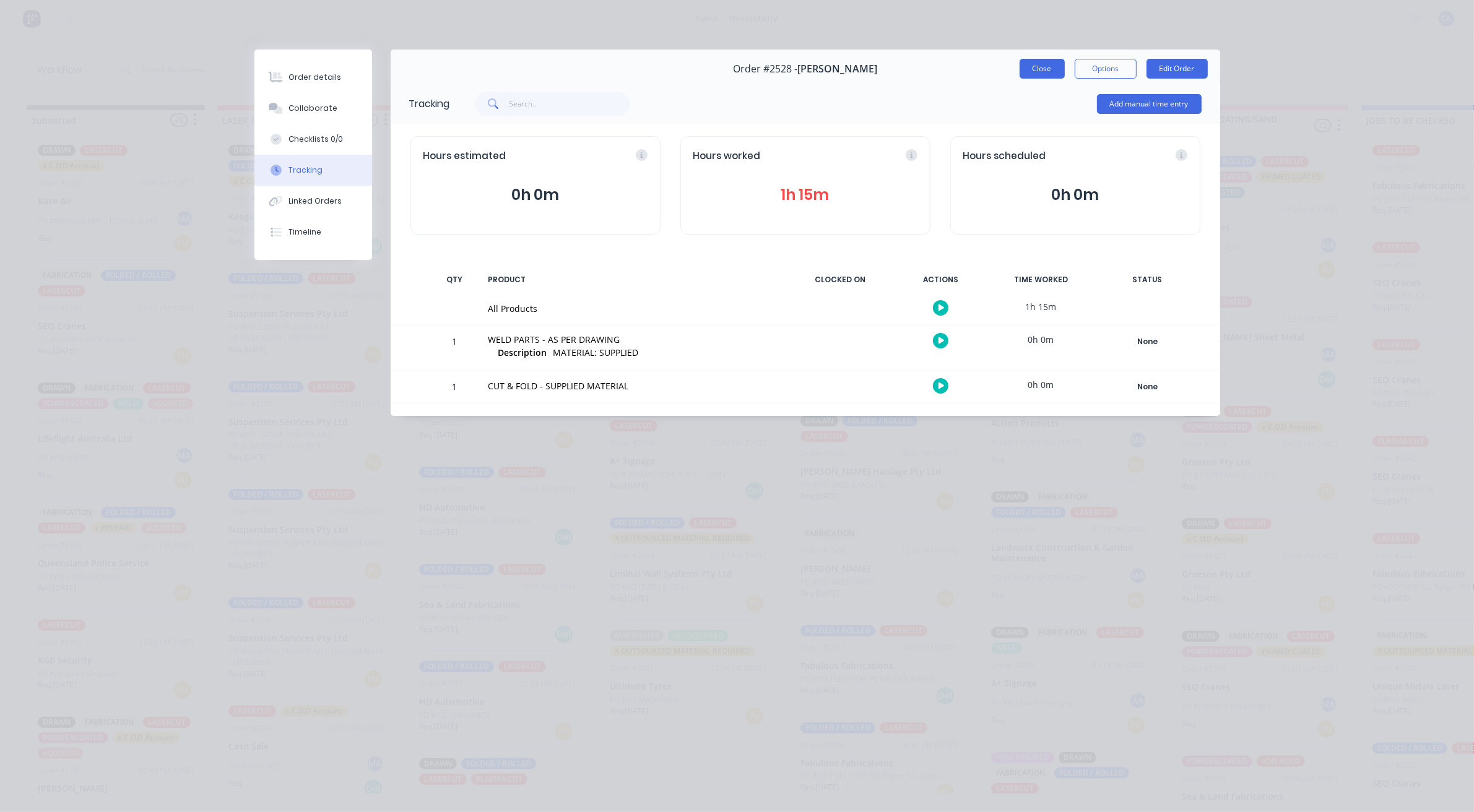
click at [1041, 72] on button "Close" at bounding box center [1043, 68] width 46 height 20
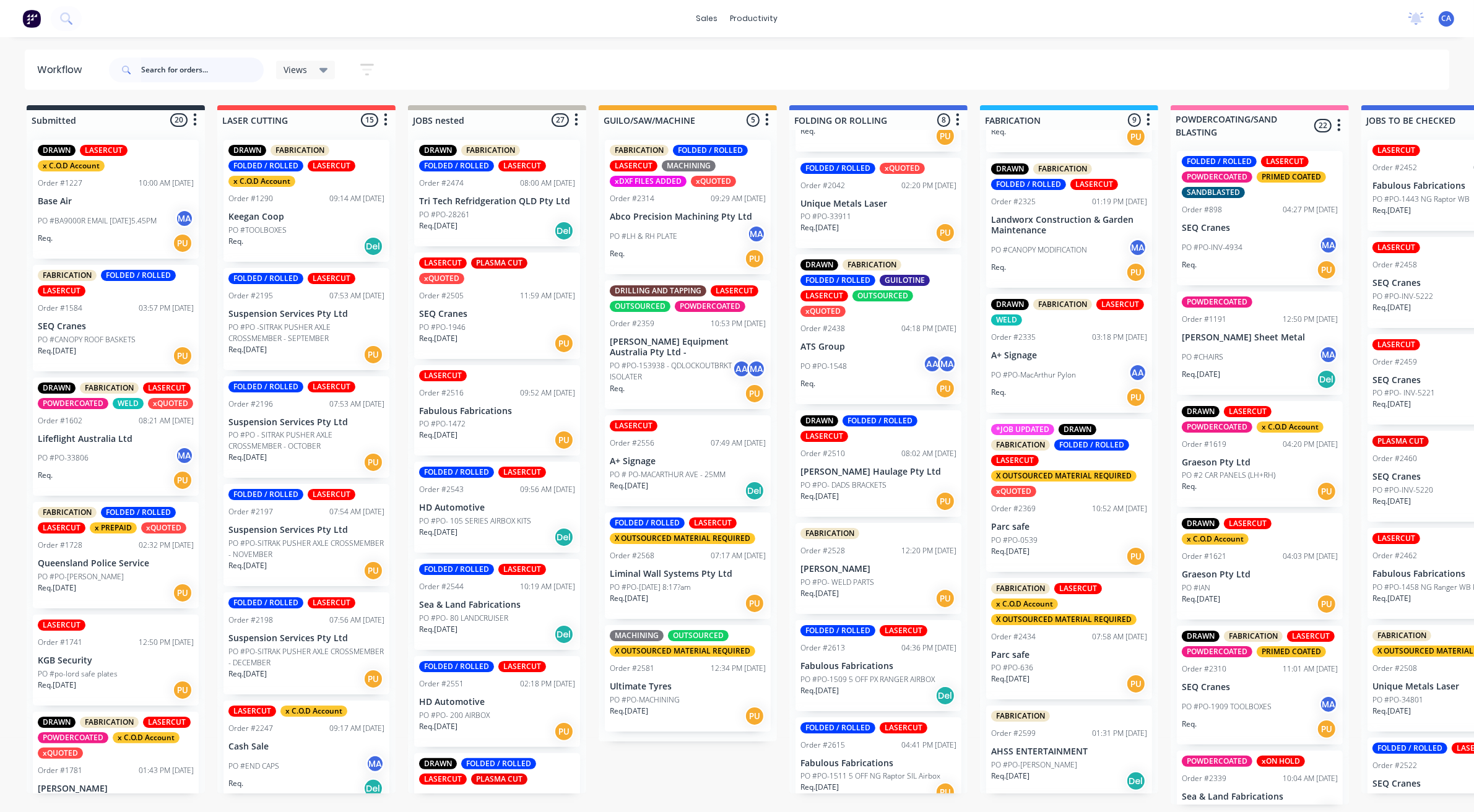
scroll to position [387, 0]
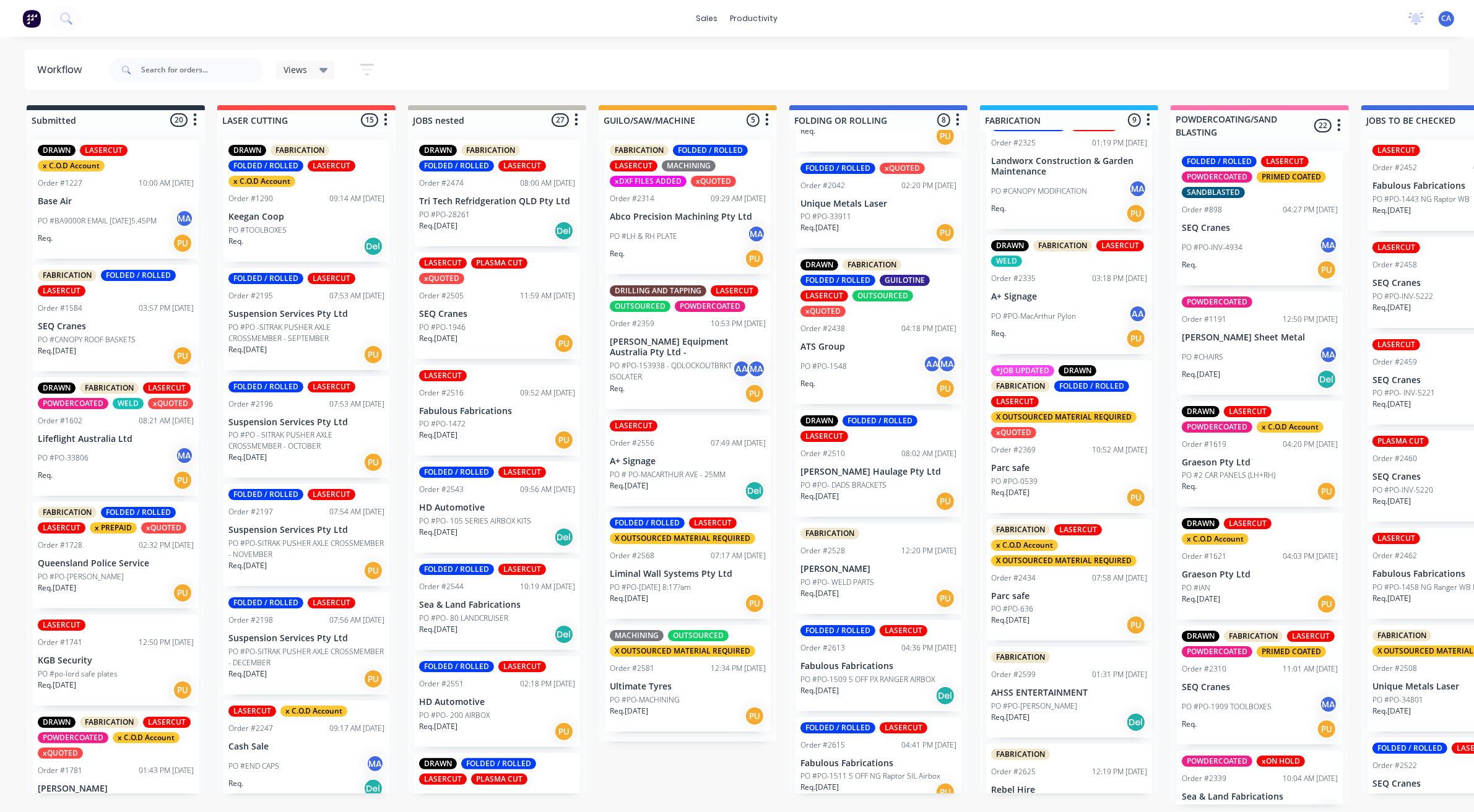
click at [1044, 469] on p "Parc safe" at bounding box center [1069, 468] width 156 height 11
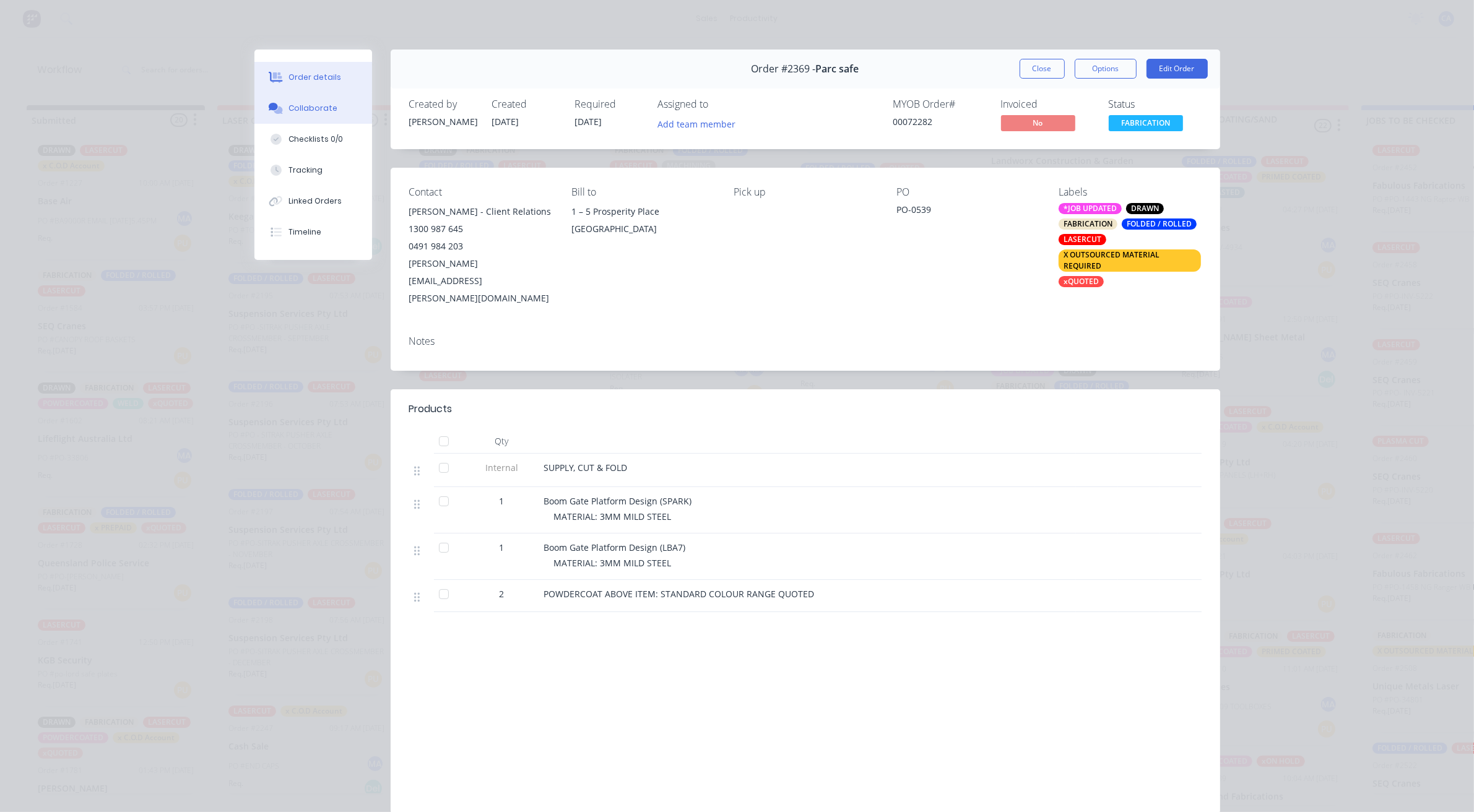
click at [327, 104] on button "Collaborate" at bounding box center [313, 108] width 118 height 31
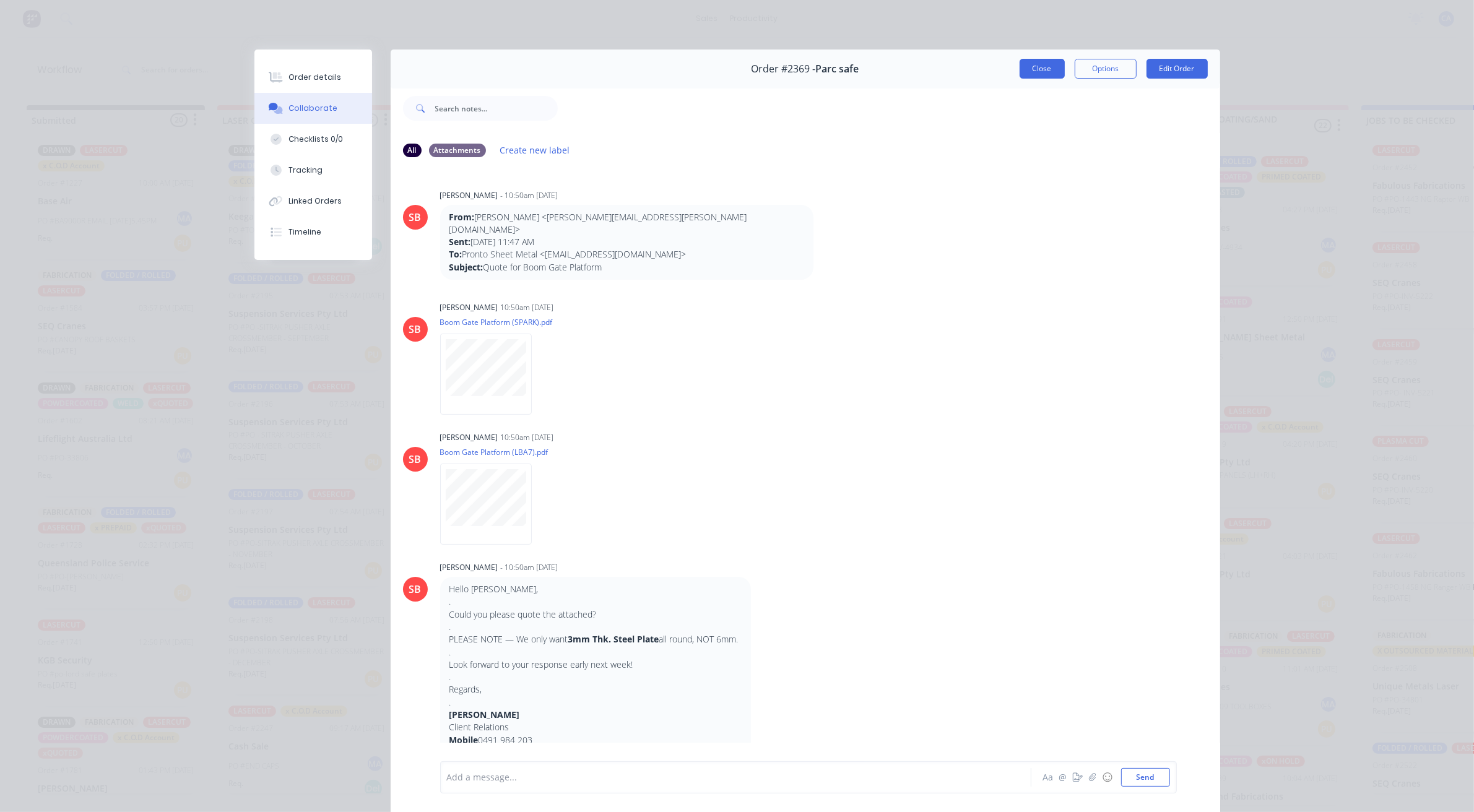
click at [1020, 68] on button "Close" at bounding box center [1043, 68] width 46 height 20
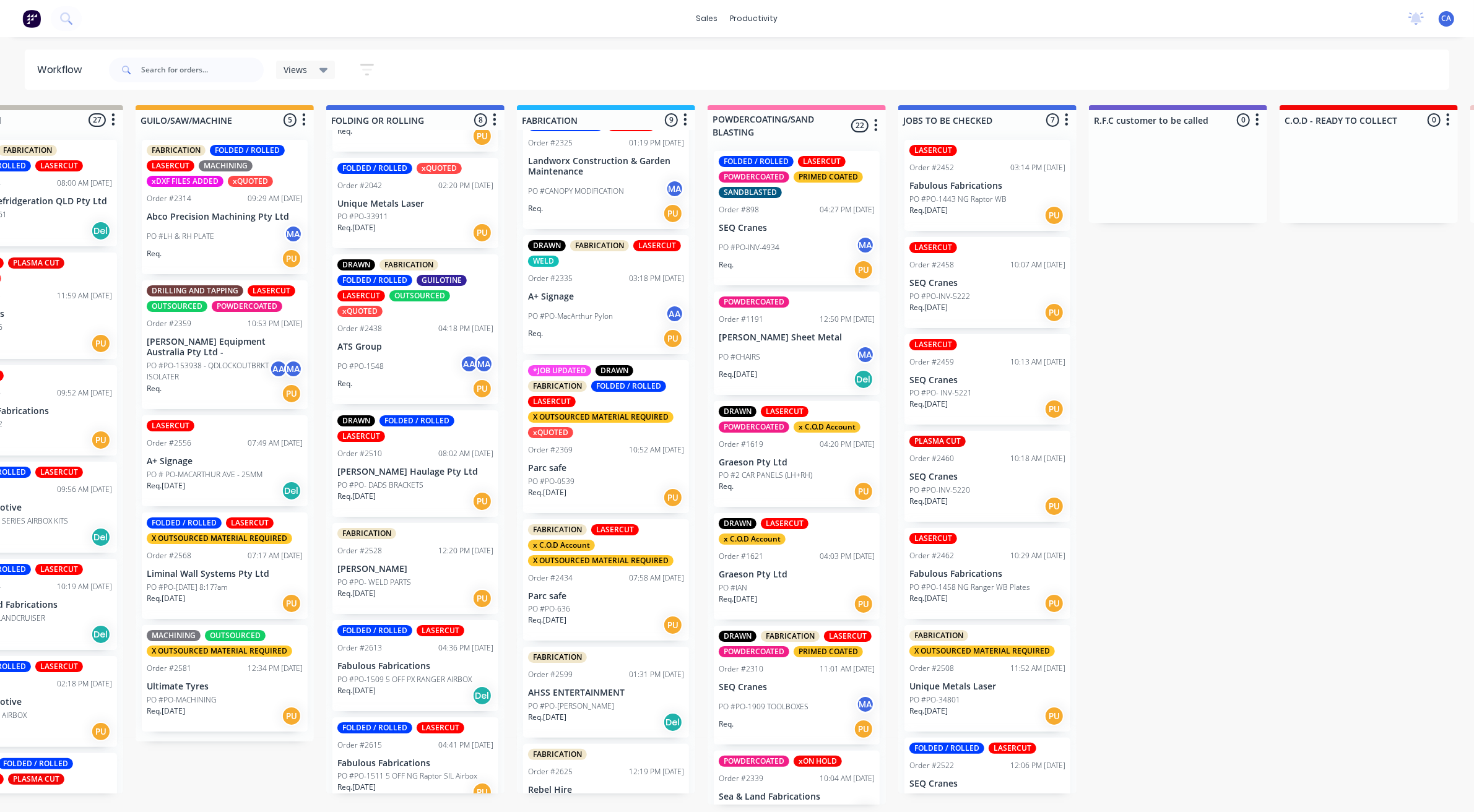
drag, startPoint x: 633, startPoint y: 367, endPoint x: 715, endPoint y: 391, distance: 85.4
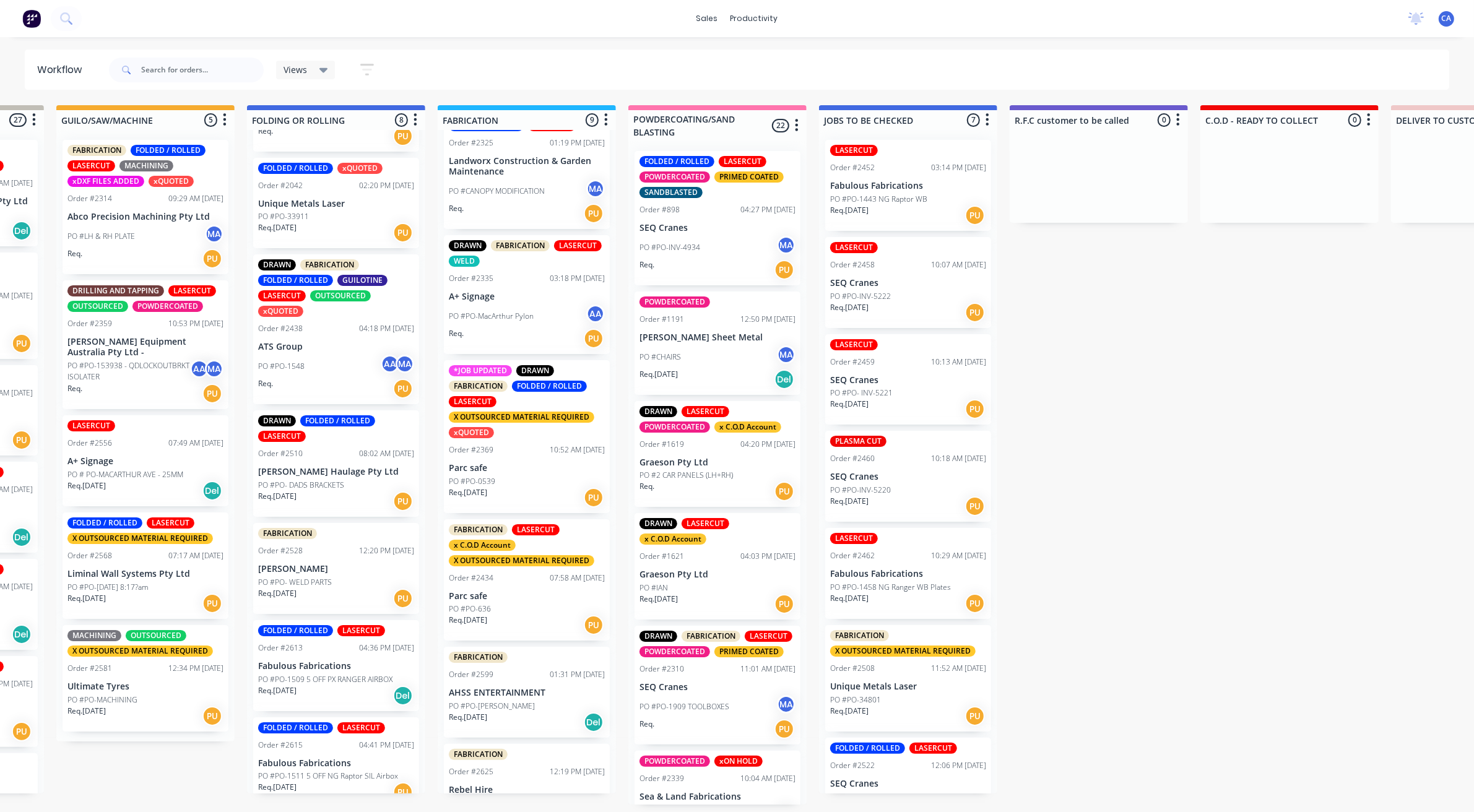
drag, startPoint x: 610, startPoint y: 372, endPoint x: 523, endPoint y: 310, distance: 106.8
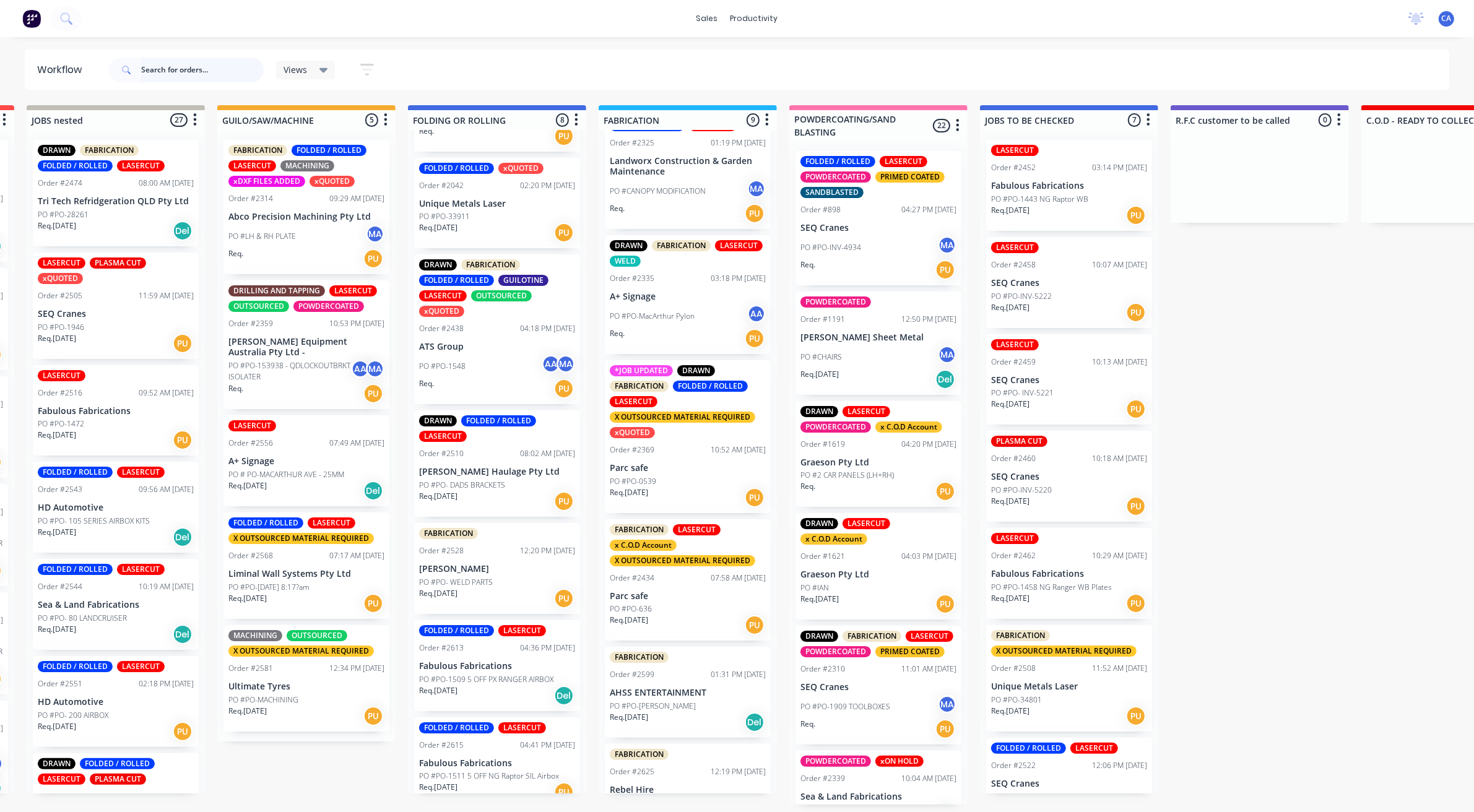
click at [186, 60] on input "text" at bounding box center [203, 69] width 123 height 25
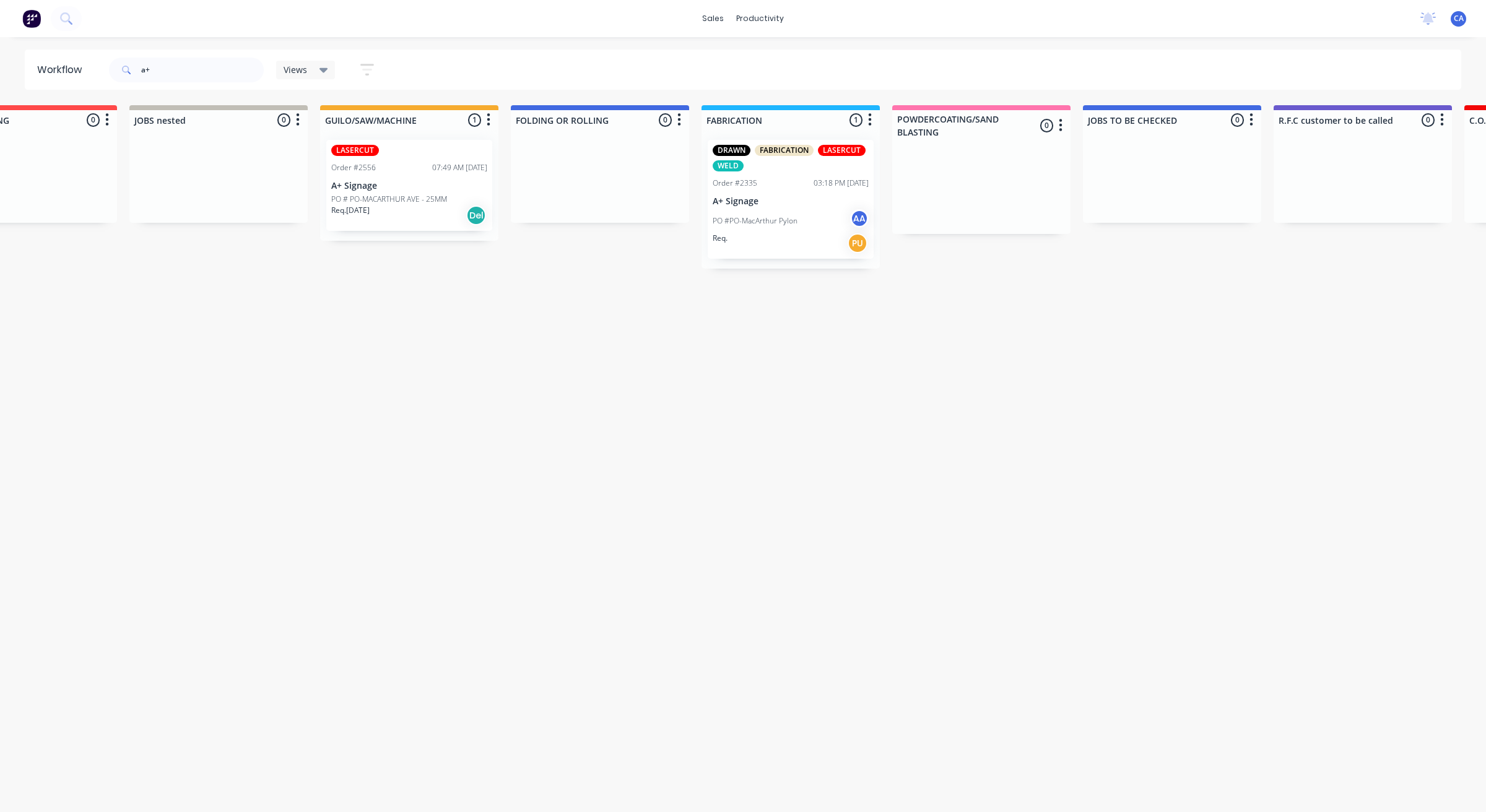
scroll to position [0, 433]
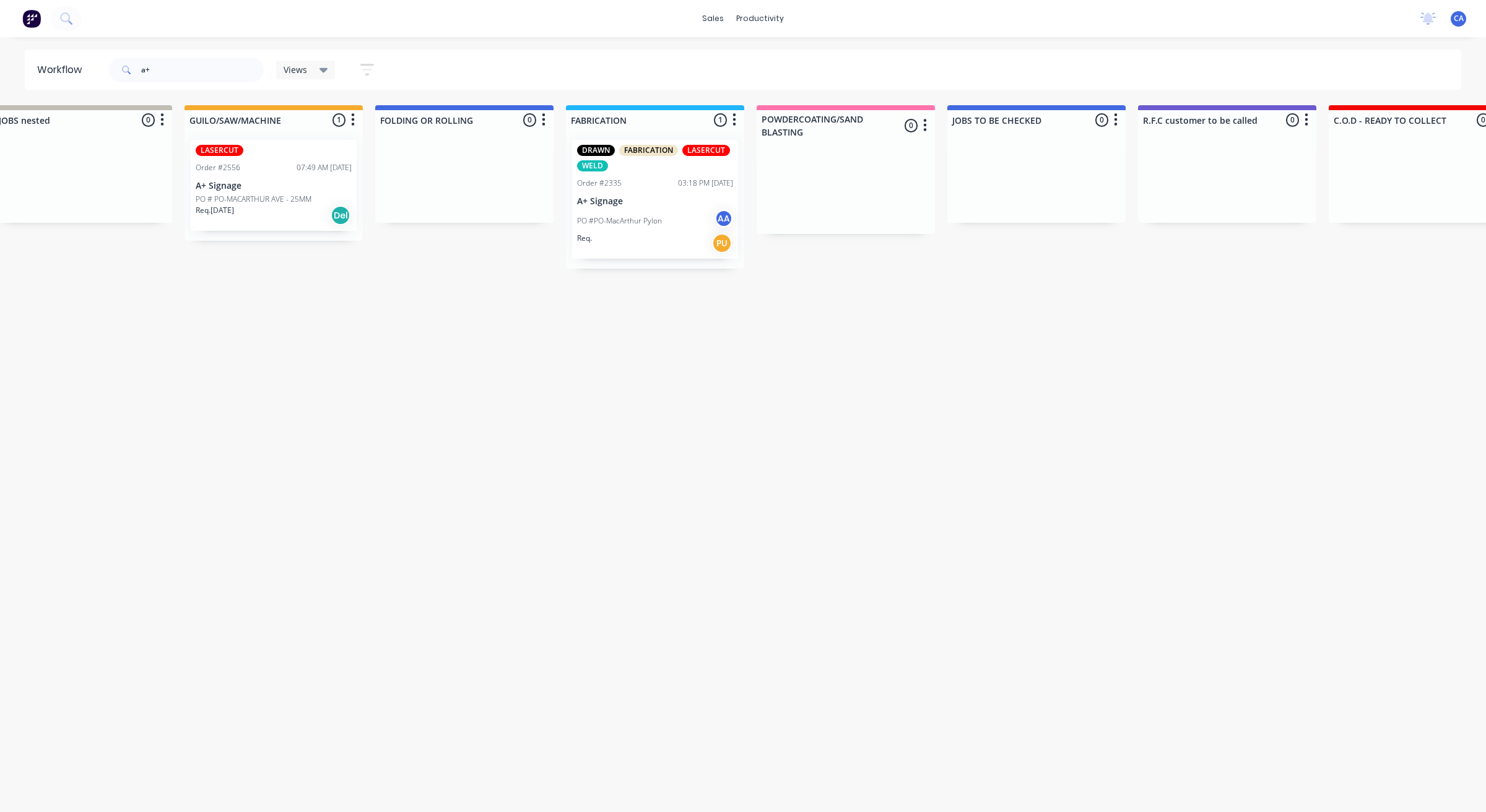
drag, startPoint x: 567, startPoint y: 277, endPoint x: 630, endPoint y: 286, distance: 63.6
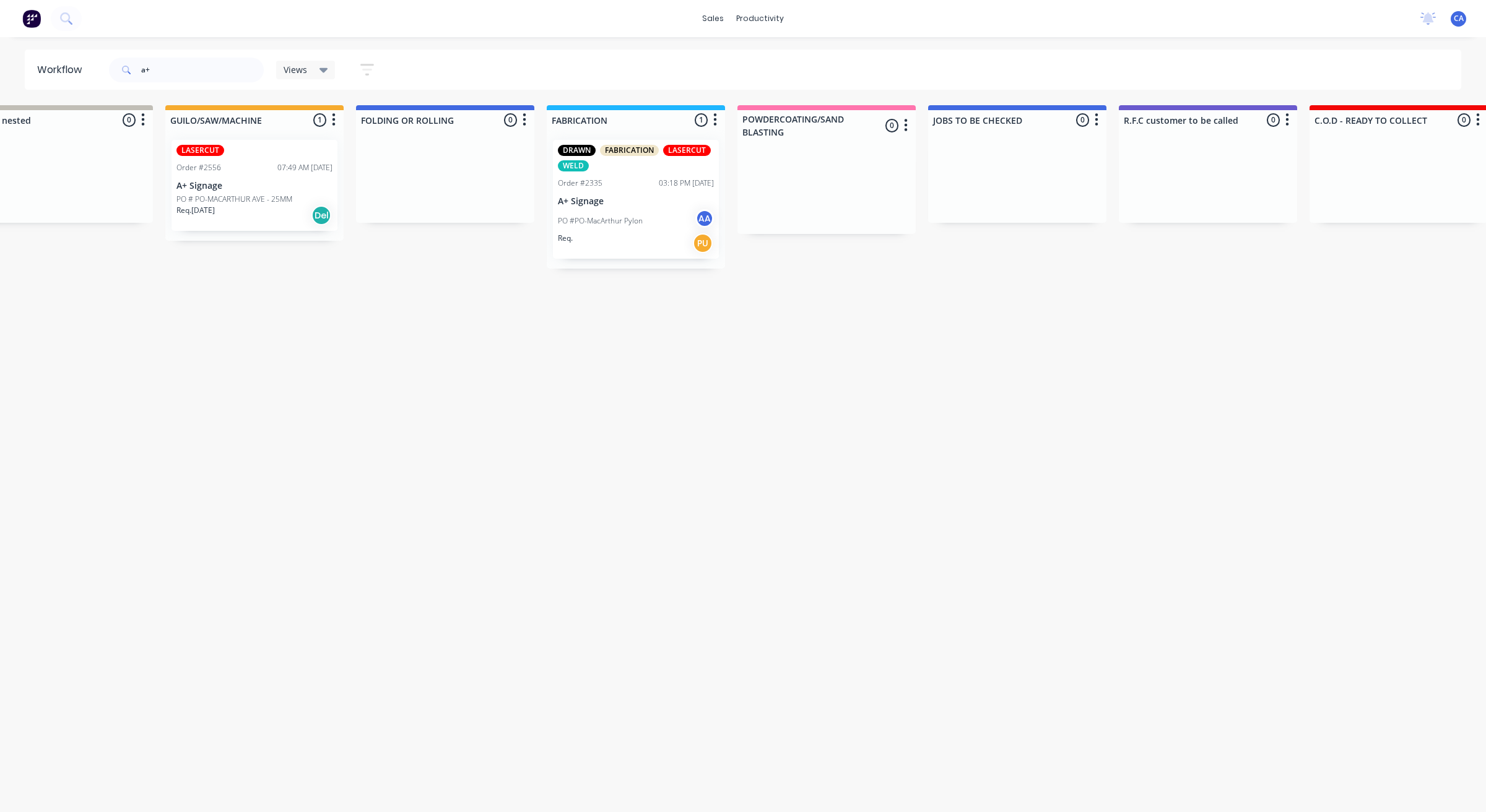
click at [624, 226] on p "PO #PO-MacArthur Pylon" at bounding box center [601, 221] width 85 height 11
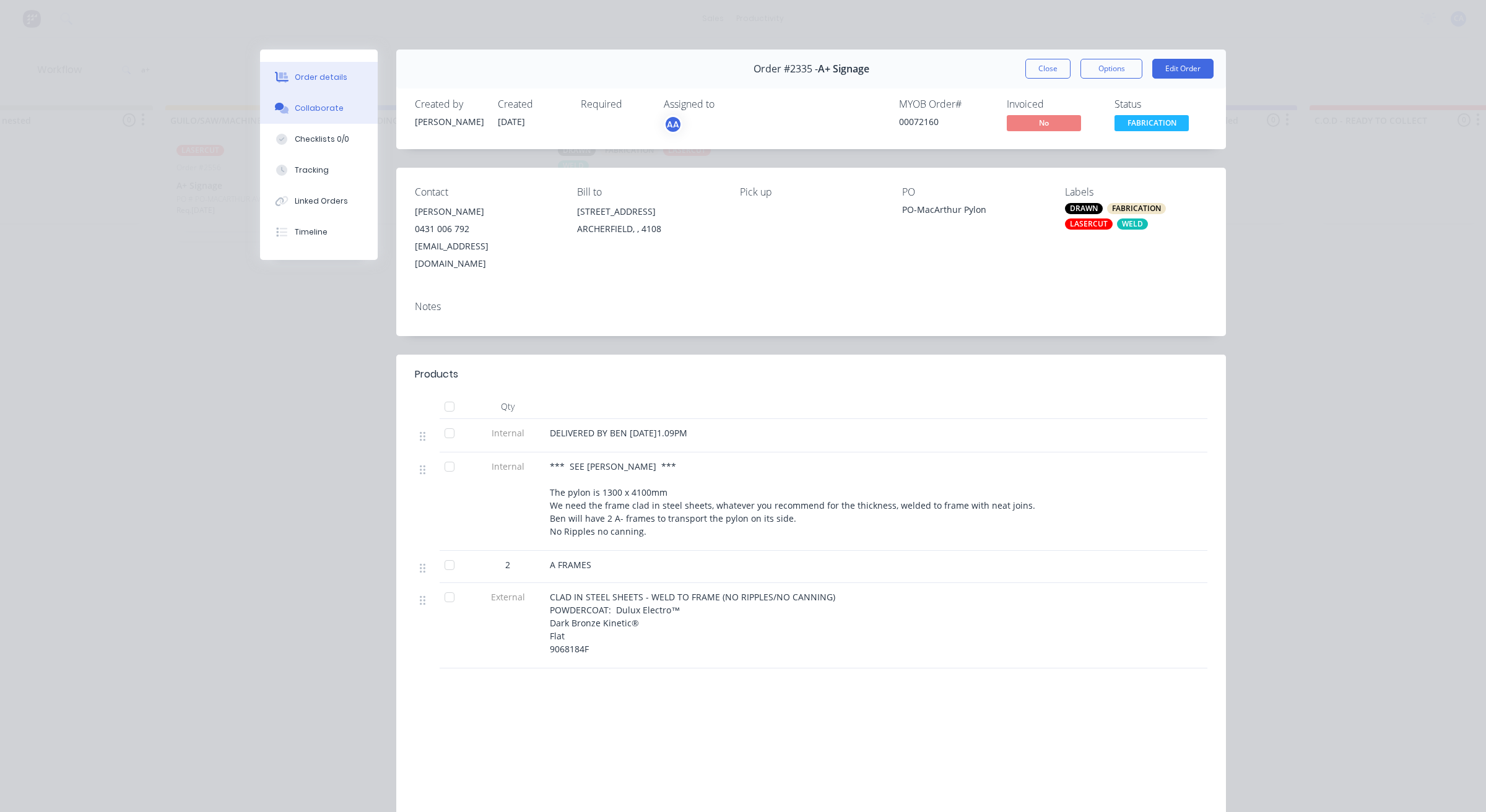
click at [319, 113] on div "Collaborate" at bounding box center [319, 108] width 48 height 11
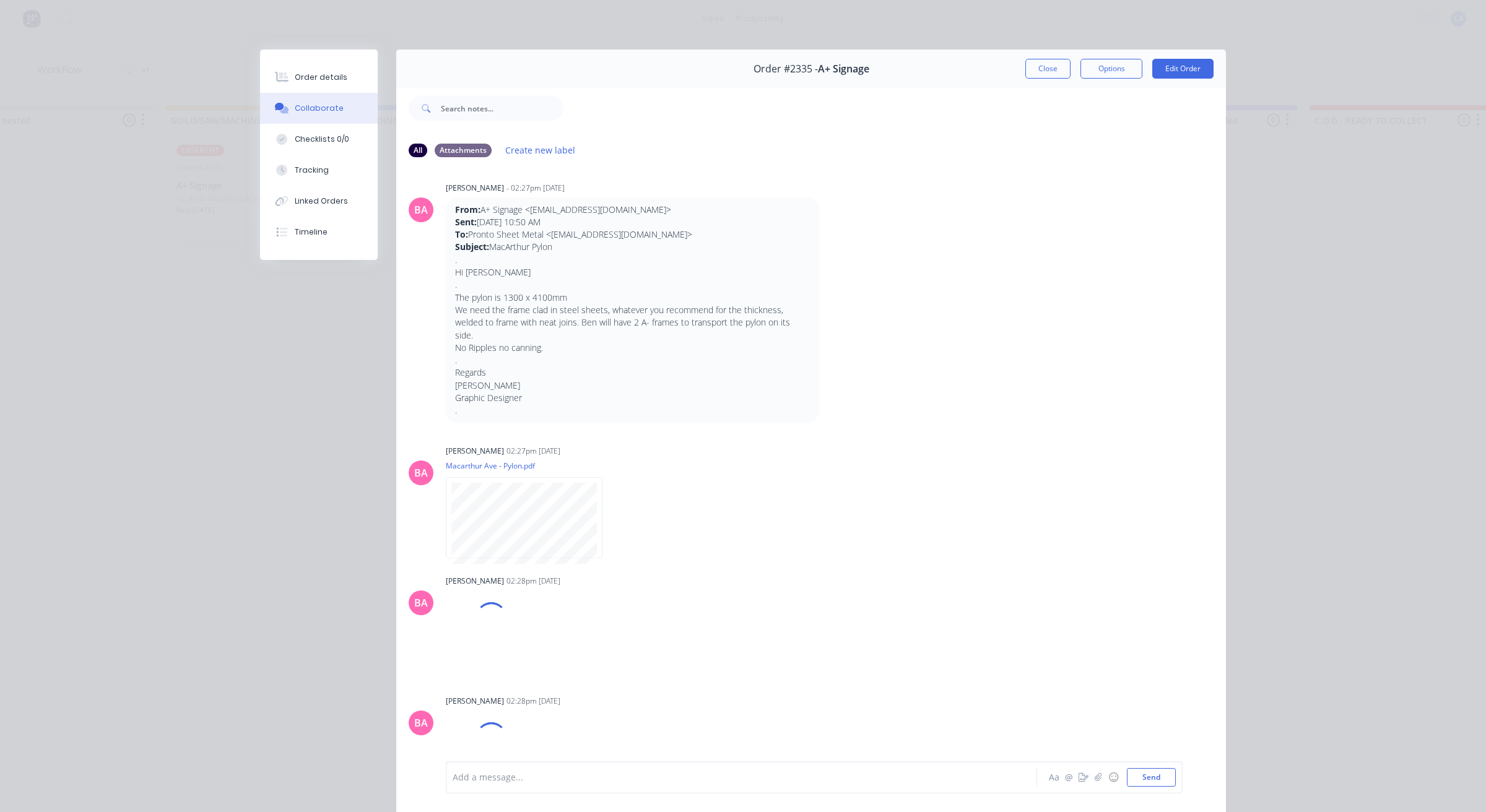
scroll to position [0, 0]
click at [341, 77] on button "Order details" at bounding box center [319, 77] width 118 height 31
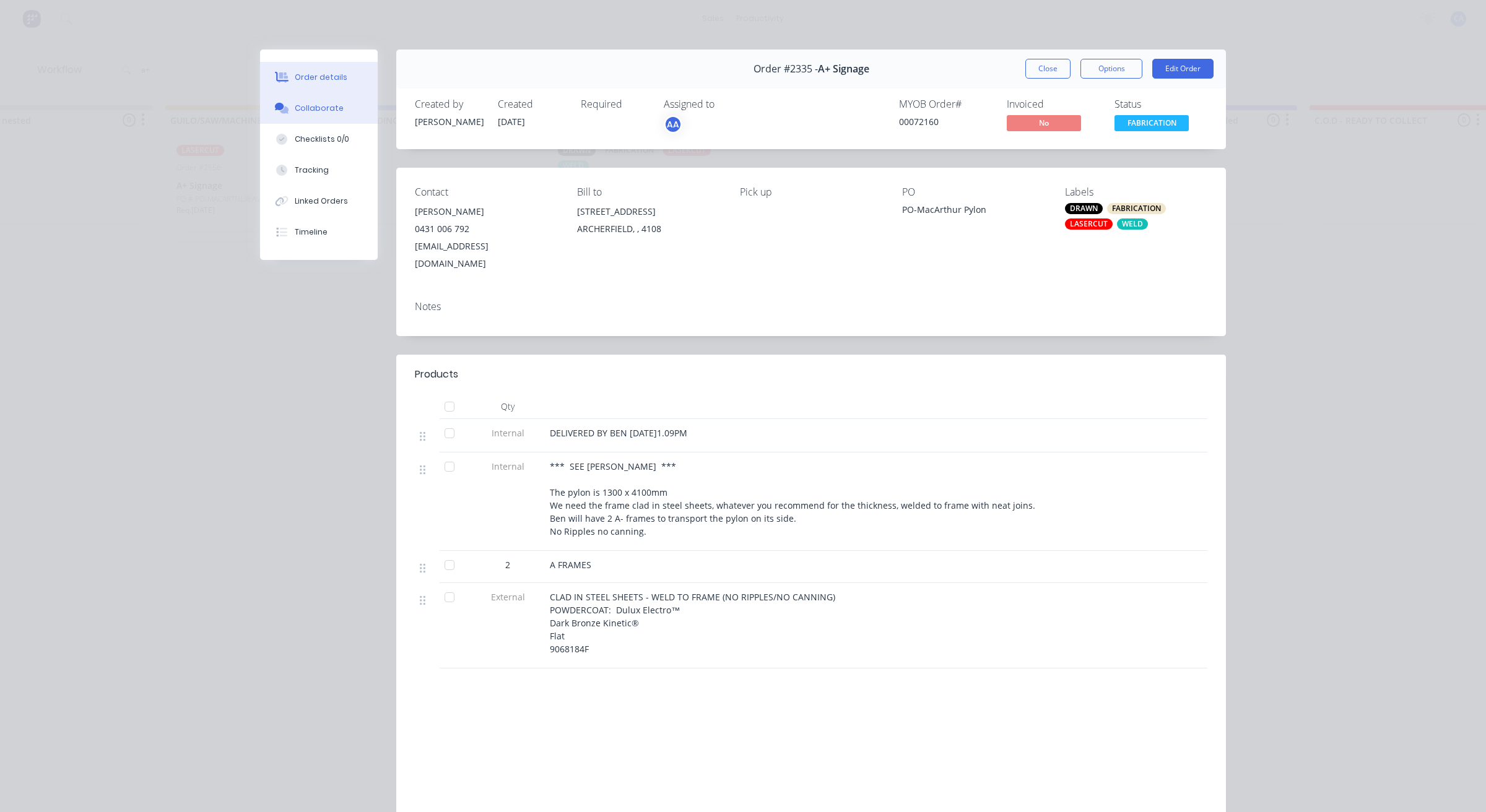
click at [335, 101] on button "Collaborate" at bounding box center [319, 108] width 118 height 31
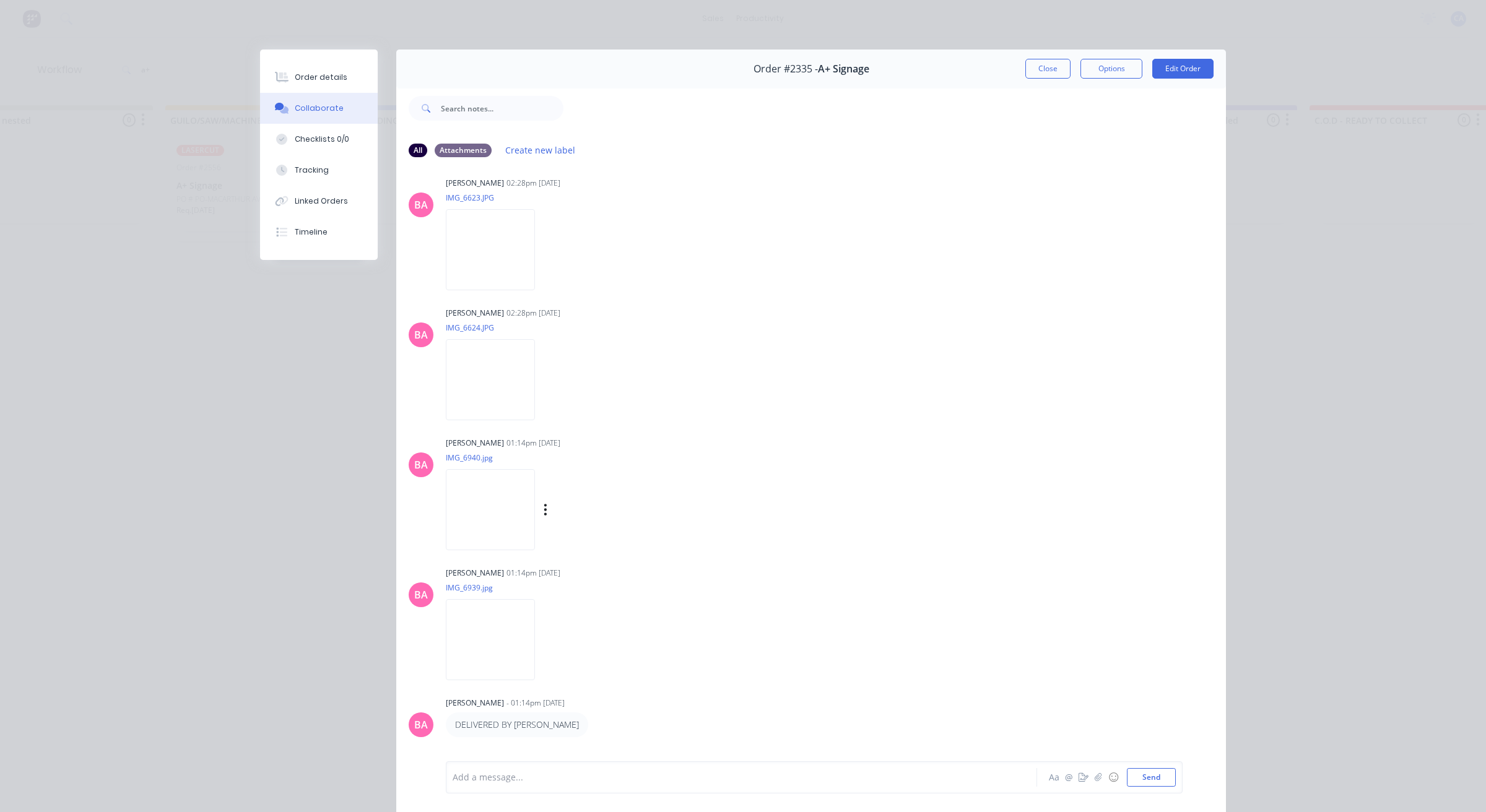
scroll to position [409, 0]
click at [481, 236] on img at bounding box center [491, 245] width 89 height 81
click at [462, 235] on img at bounding box center [491, 245] width 89 height 81
click at [488, 352] on img at bounding box center [491, 376] width 89 height 81
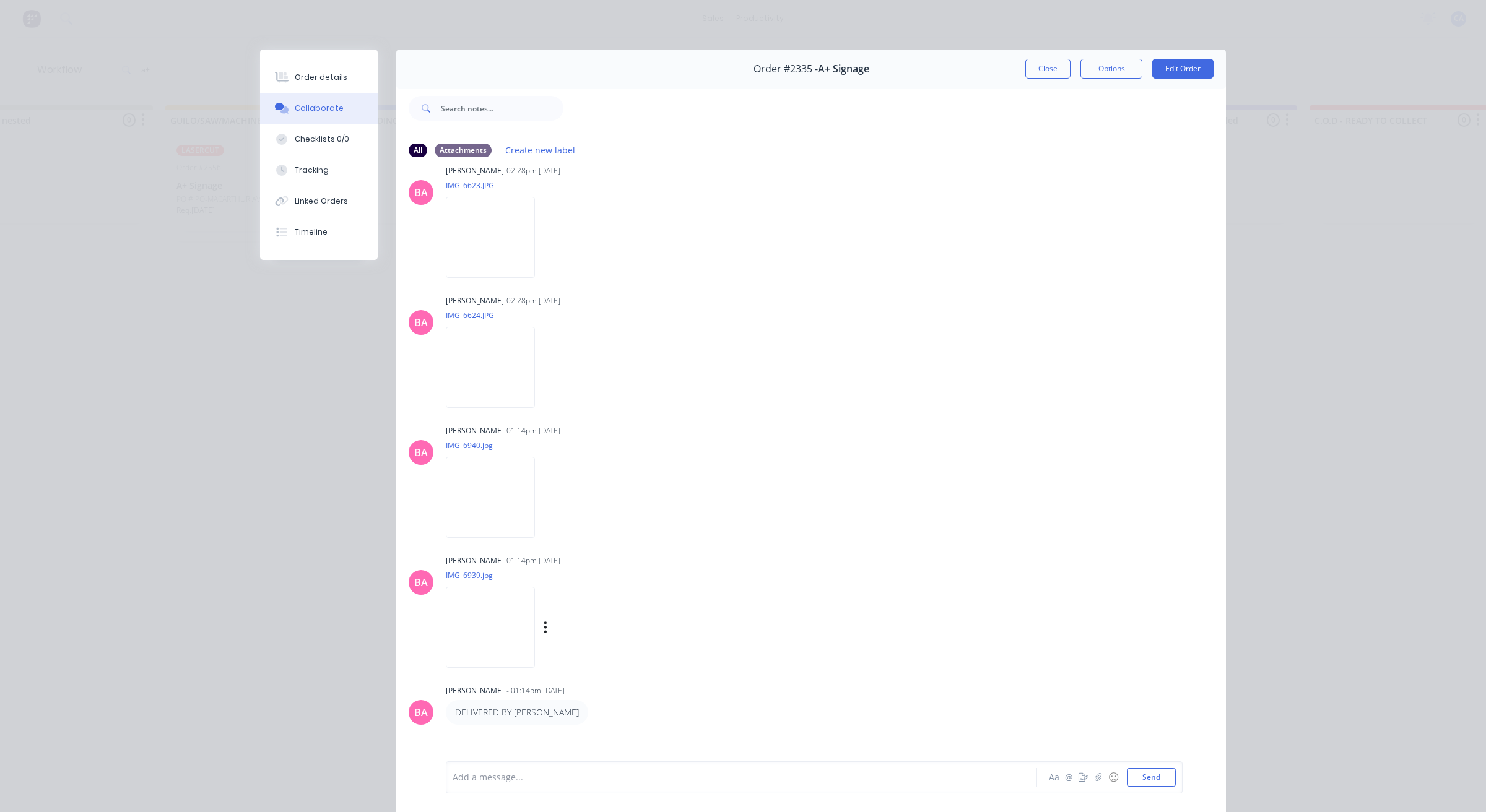
scroll to position [419, 0]
click at [1033, 71] on button "Close" at bounding box center [1049, 68] width 46 height 20
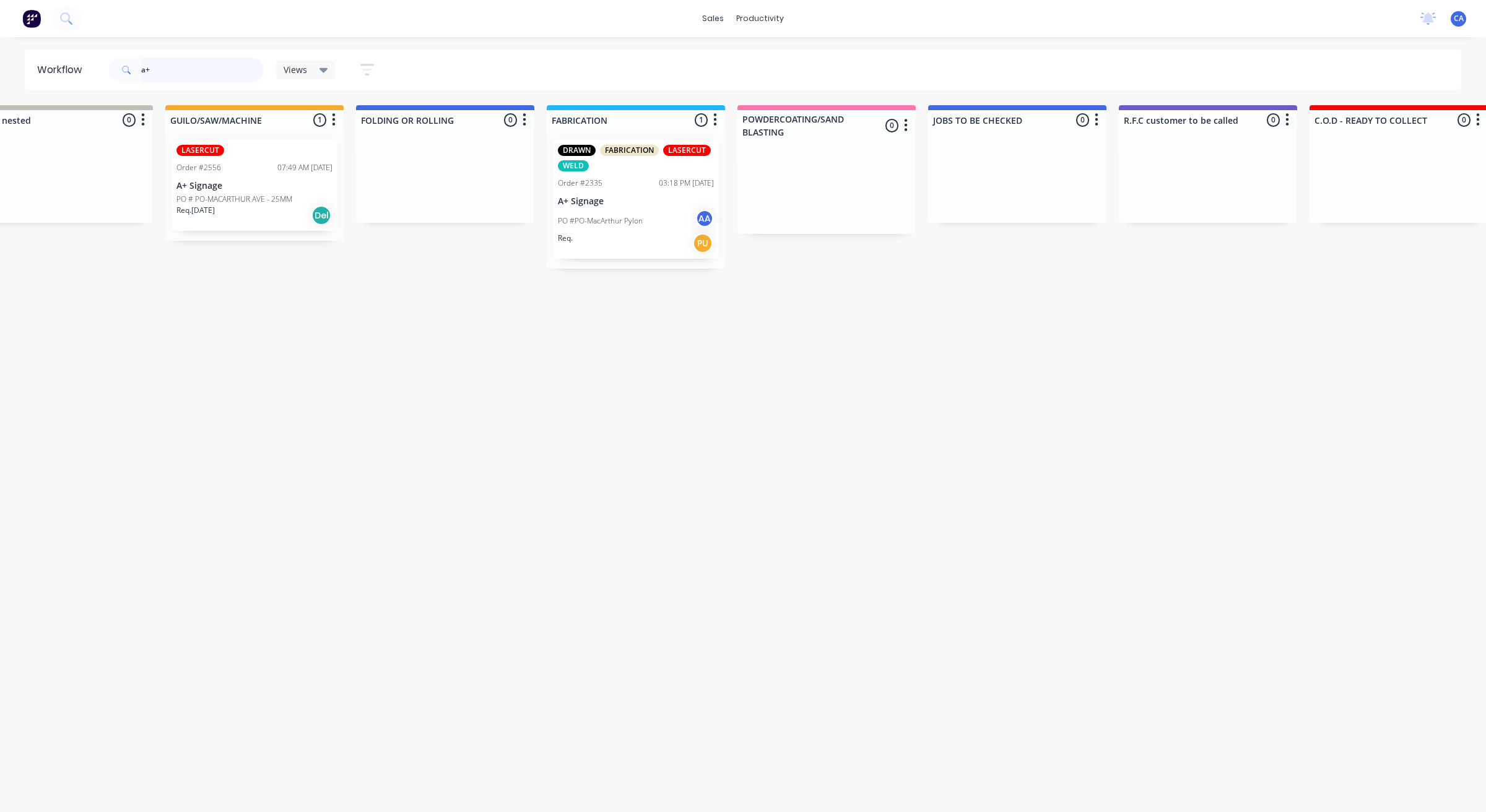
drag, startPoint x: 214, startPoint y: 75, endPoint x: 84, endPoint y: 59, distance: 131.0
click at [110, 67] on div "a+" at bounding box center [186, 69] width 154 height 25
type input "liminal"
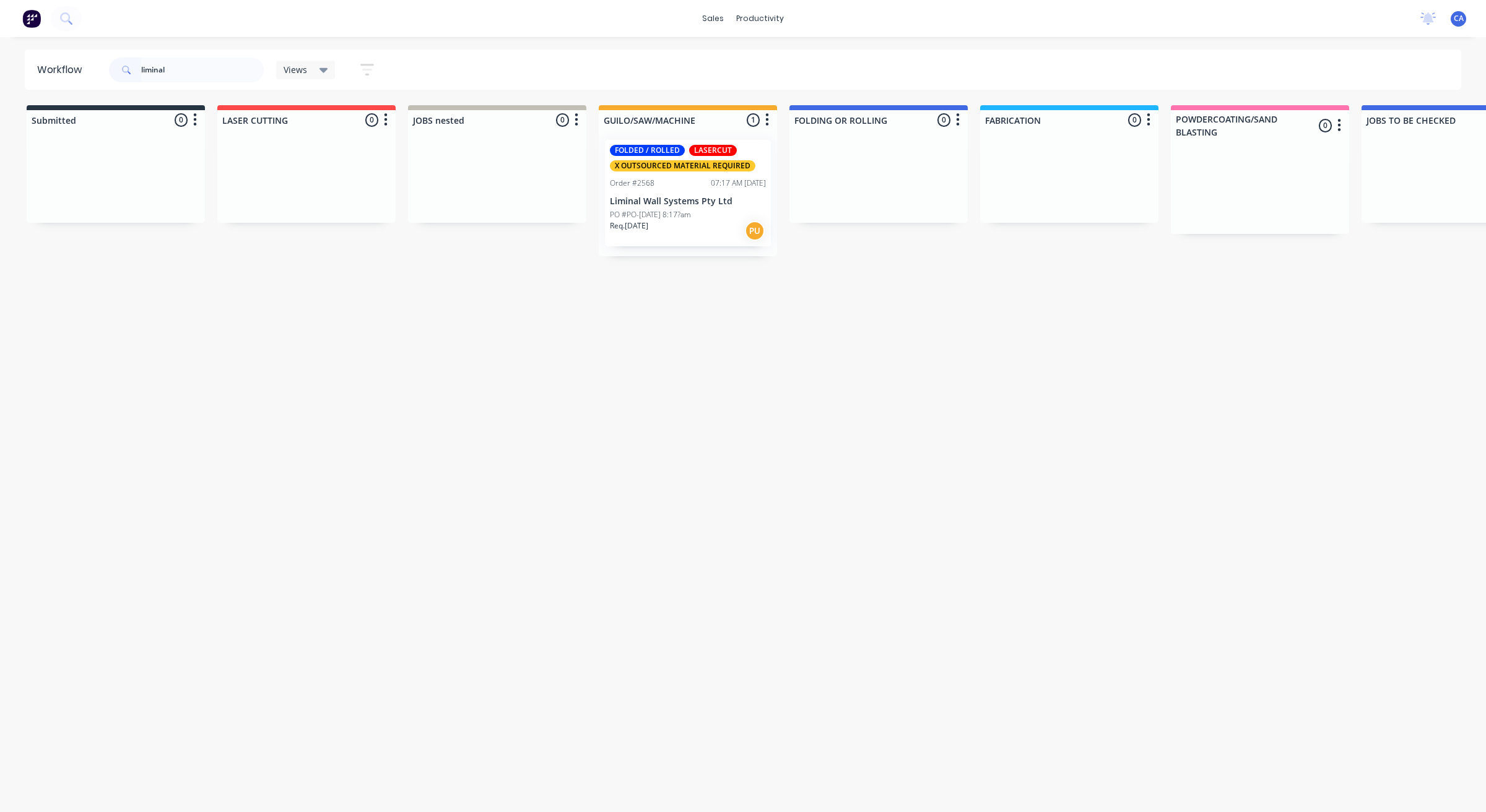
click at [692, 211] on p "PO #PO-[DATE] 8:17?am" at bounding box center [651, 215] width 81 height 11
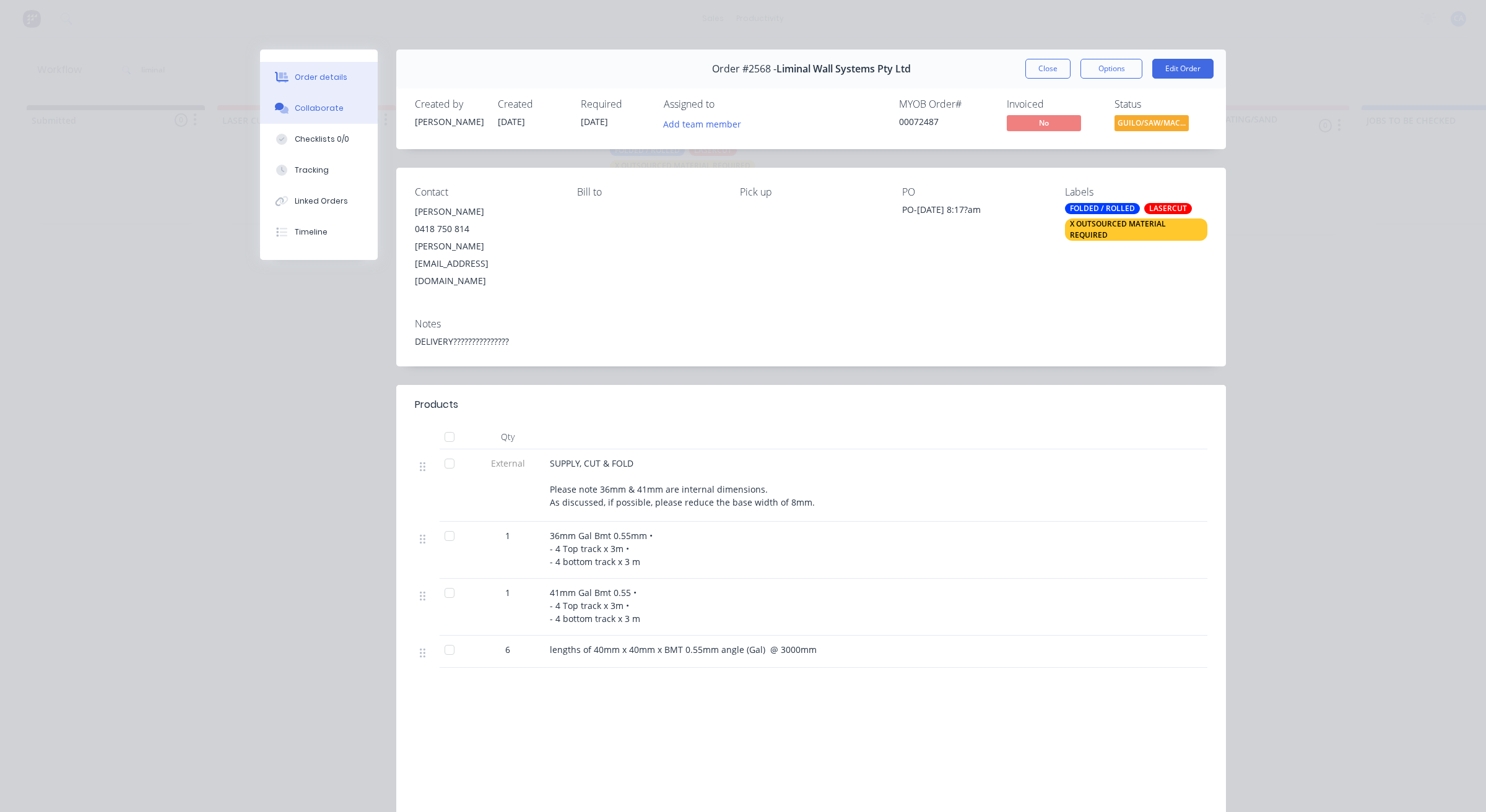
click at [331, 113] on div "Collaborate" at bounding box center [319, 108] width 48 height 11
